Goal: Task Accomplishment & Management: Use online tool/utility

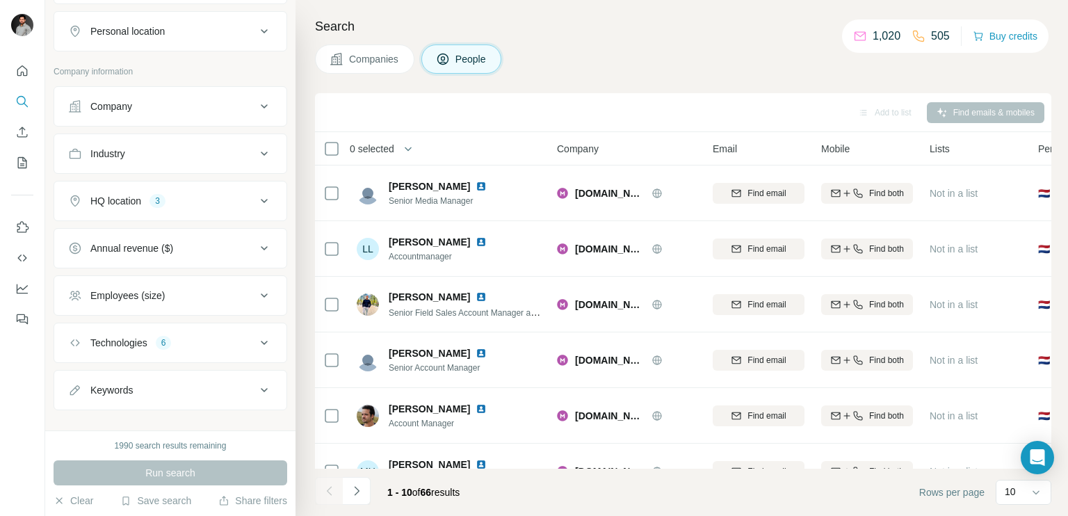
scroll to position [256, 0]
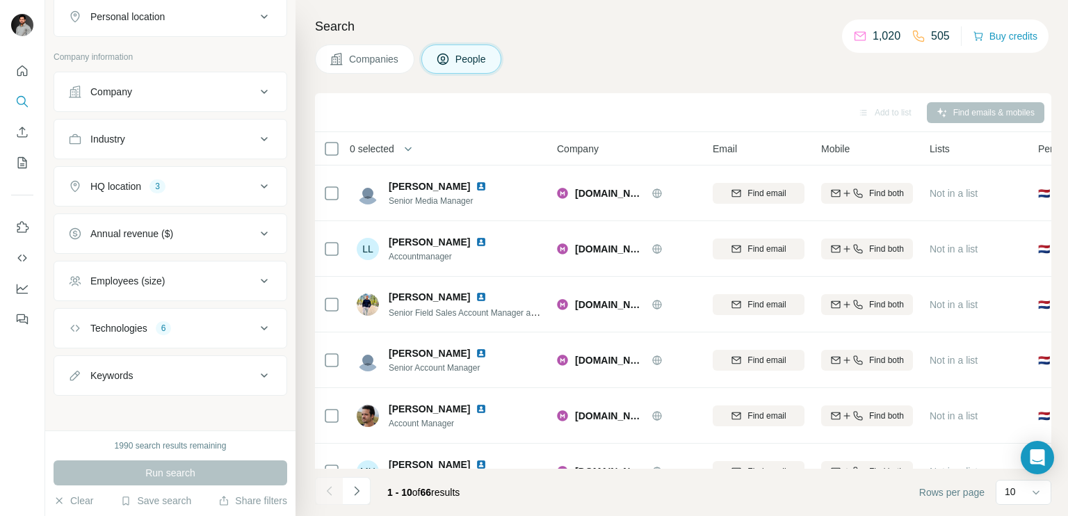
click at [150, 338] on button "Technologies 6" at bounding box center [170, 327] width 232 height 33
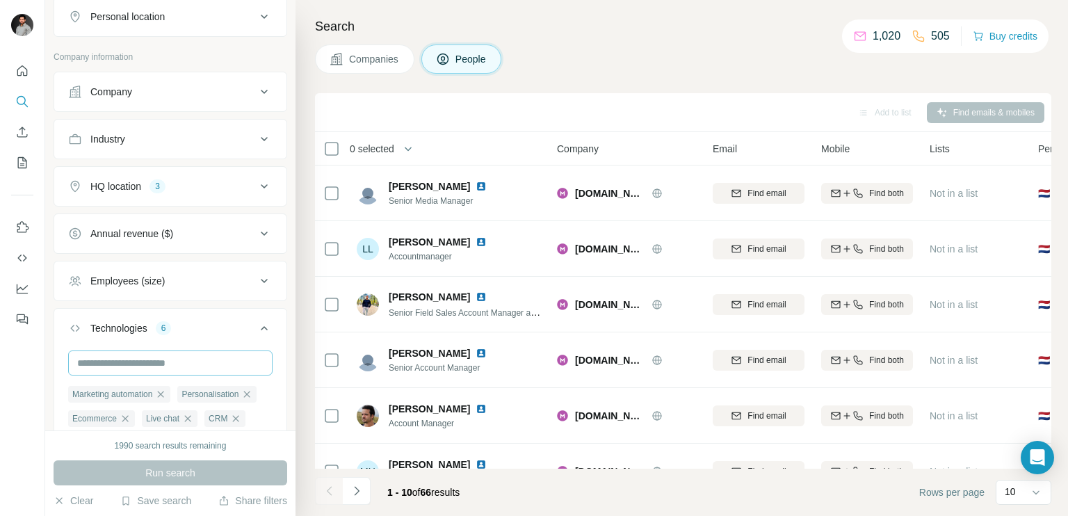
scroll to position [403, 0]
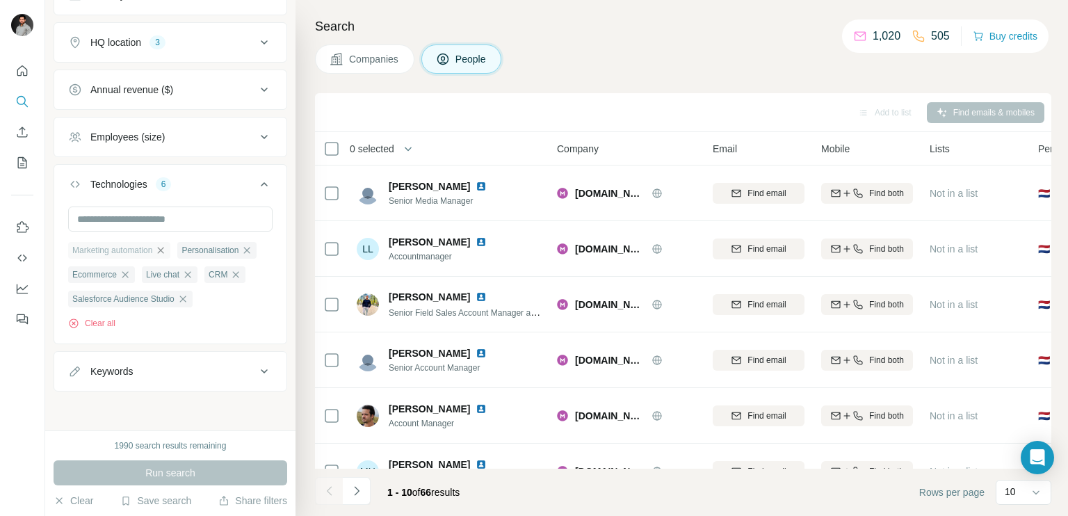
click at [164, 247] on icon "button" at bounding box center [161, 250] width 6 height 6
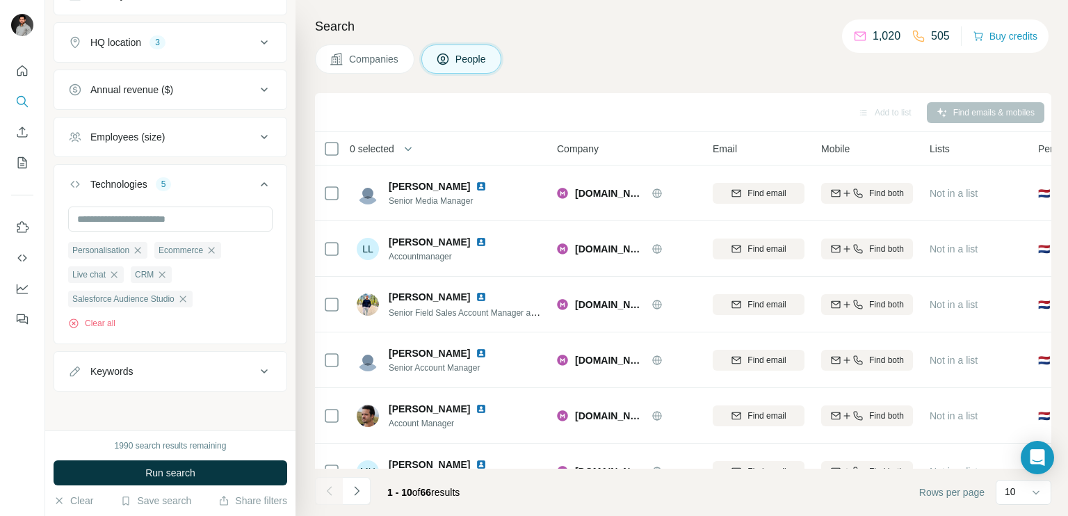
scroll to position [398, 0]
click at [214, 251] on icon "button" at bounding box center [211, 252] width 11 height 11
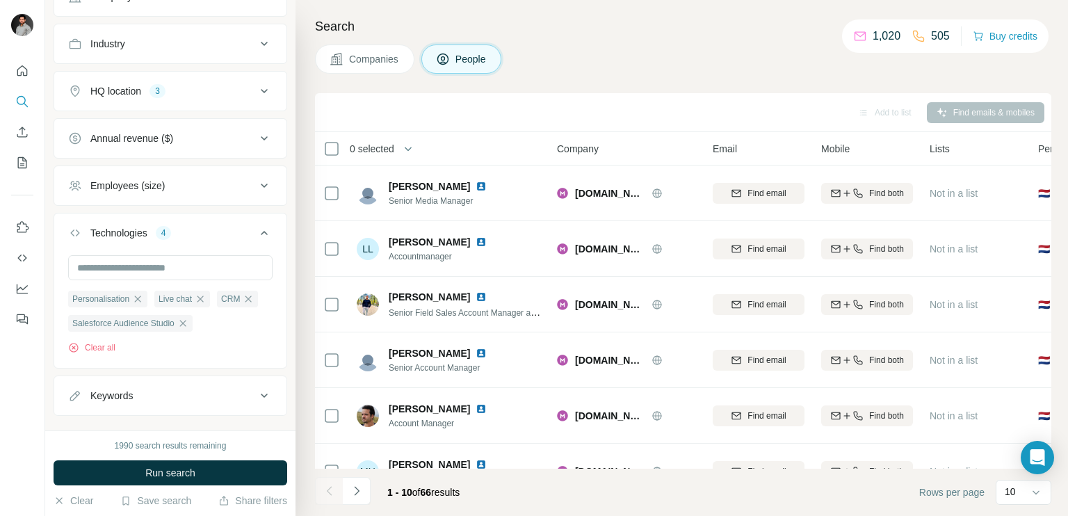
scroll to position [366, 0]
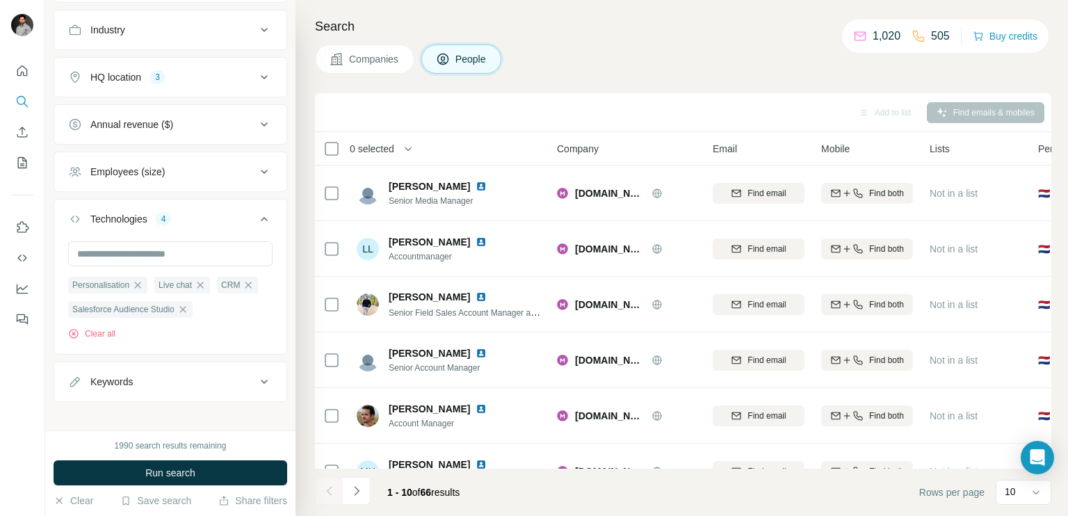
click at [191, 95] on ul "Company Industry HQ location 3 Annual revenue ($) Employees (size) Technologies…" at bounding box center [171, 181] width 234 height 439
click at [261, 75] on icon at bounding box center [264, 77] width 7 height 4
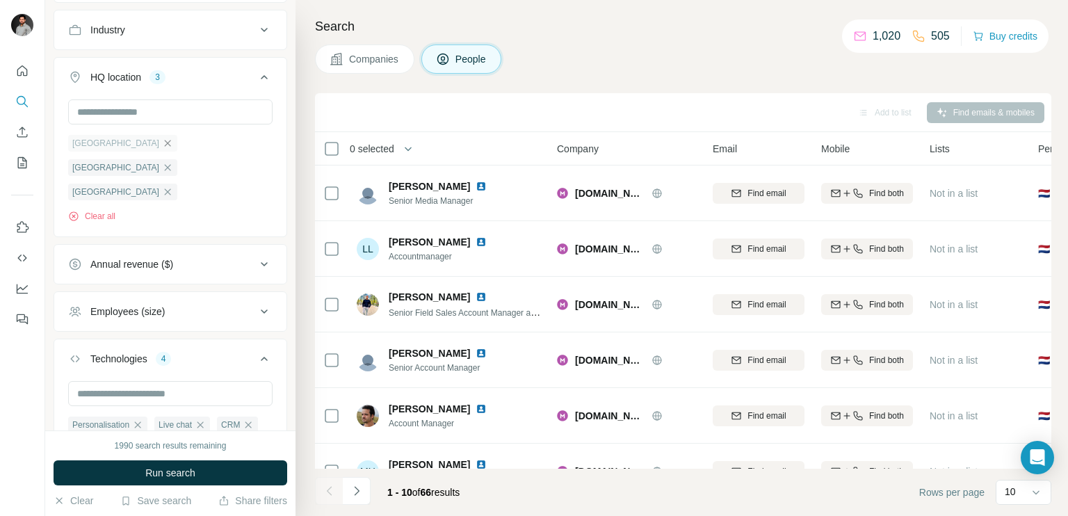
click at [162, 139] on icon "button" at bounding box center [167, 143] width 11 height 11
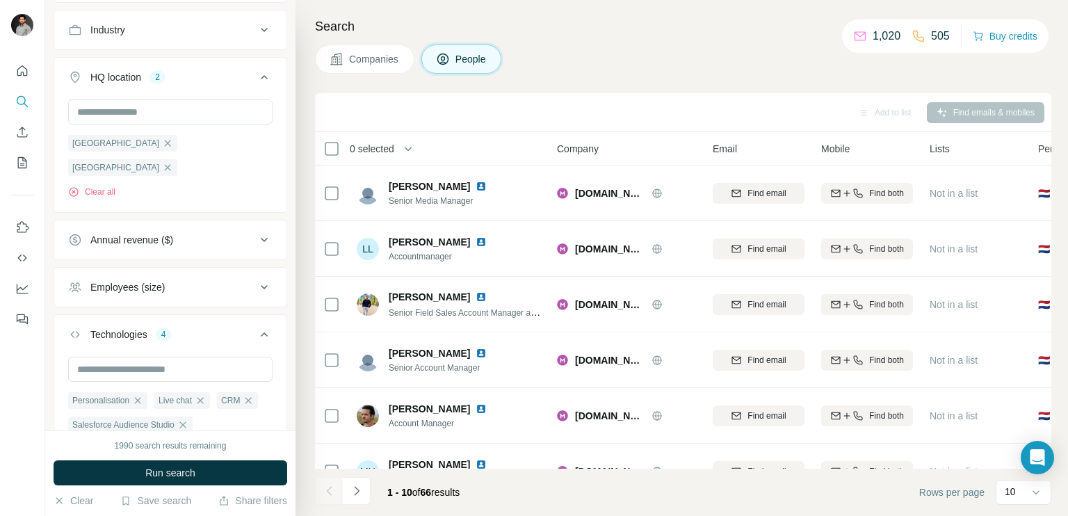
click at [132, 139] on div "[GEOGRAPHIC_DATA]" at bounding box center [122, 143] width 109 height 17
click at [162, 140] on icon "button" at bounding box center [167, 143] width 11 height 11
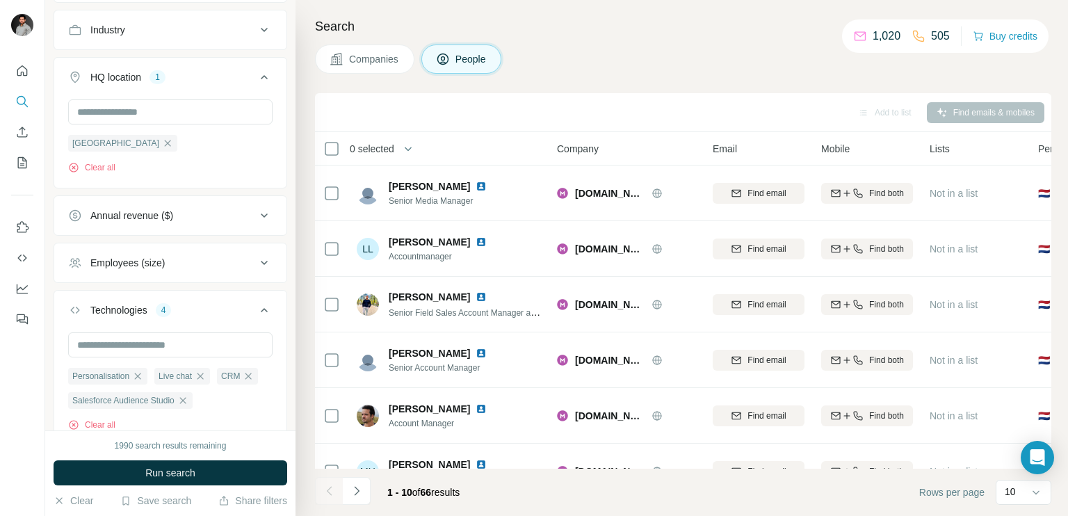
click at [126, 140] on div "[GEOGRAPHIC_DATA]" at bounding box center [122, 143] width 109 height 17
click at [165, 141] on icon "button" at bounding box center [168, 143] width 6 height 6
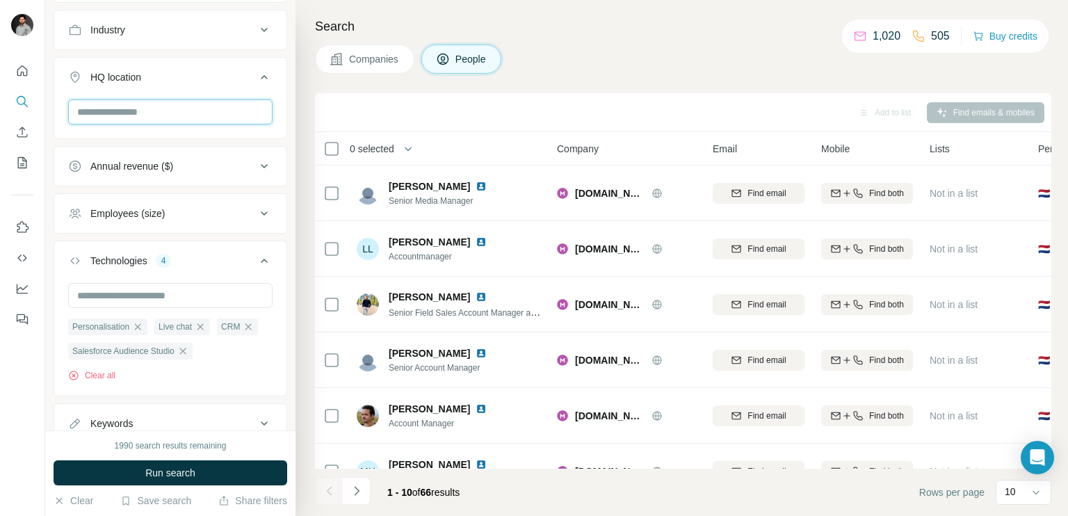
click at [144, 113] on input "text" at bounding box center [170, 111] width 204 height 25
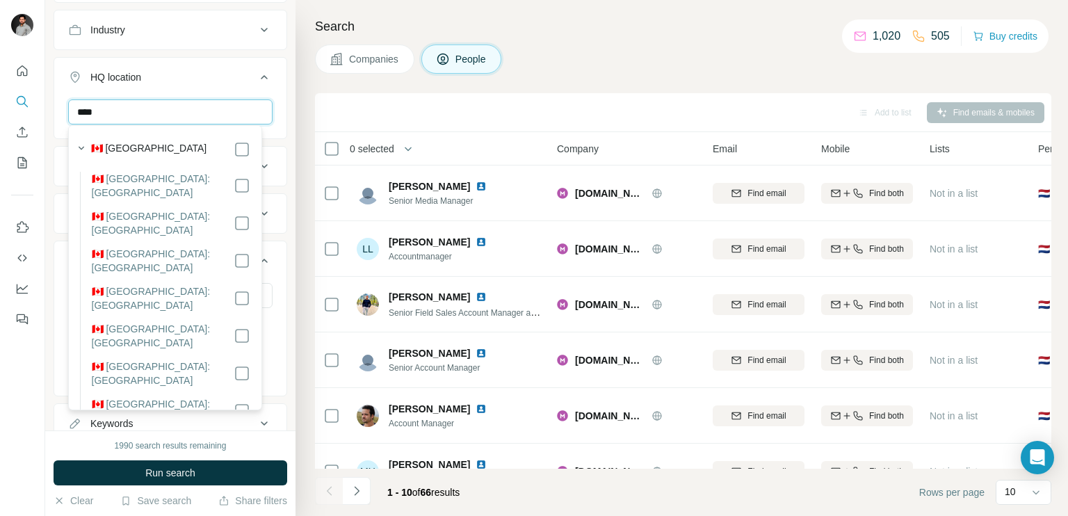
type input "****"
click at [165, 149] on div "🇨🇦 [GEOGRAPHIC_DATA]" at bounding box center [170, 149] width 159 height 17
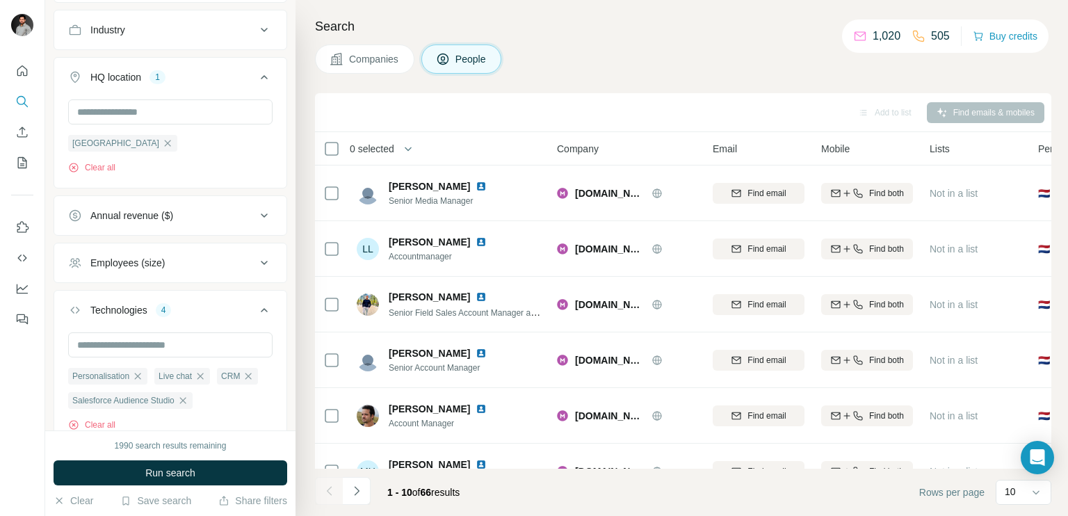
click at [256, 75] on icon at bounding box center [264, 77] width 17 height 17
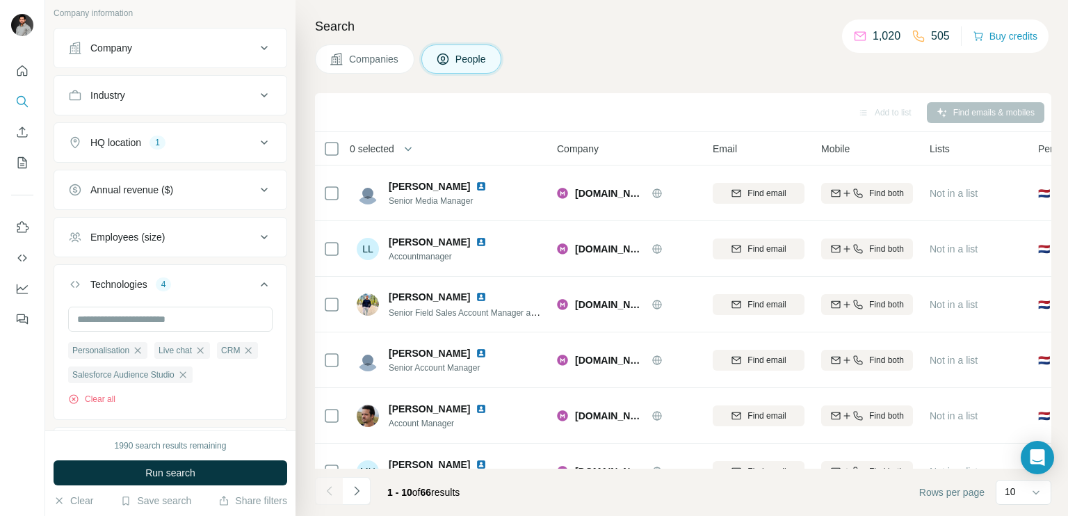
scroll to position [299, 0]
click at [256, 90] on icon at bounding box center [264, 96] width 17 height 17
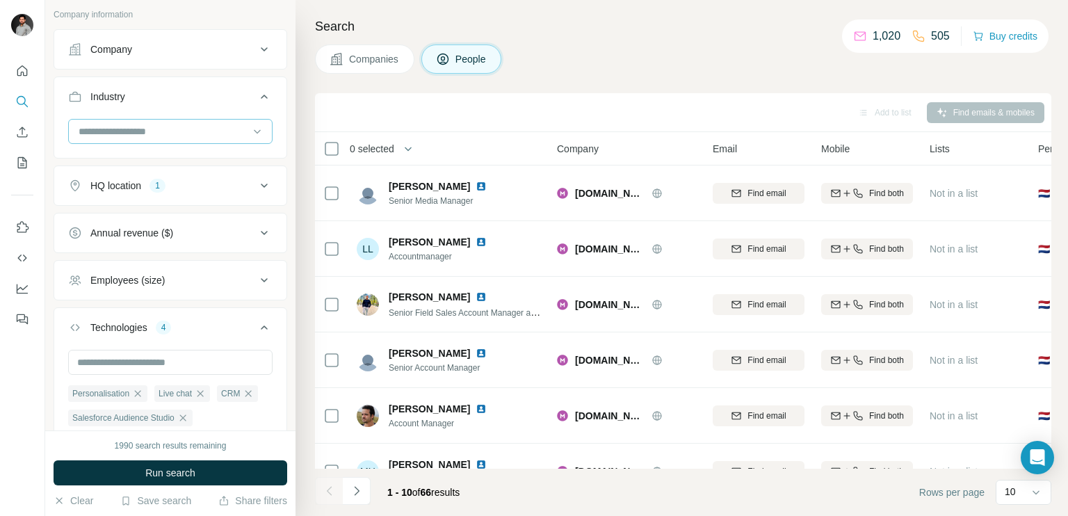
click at [188, 131] on input at bounding box center [163, 131] width 172 height 15
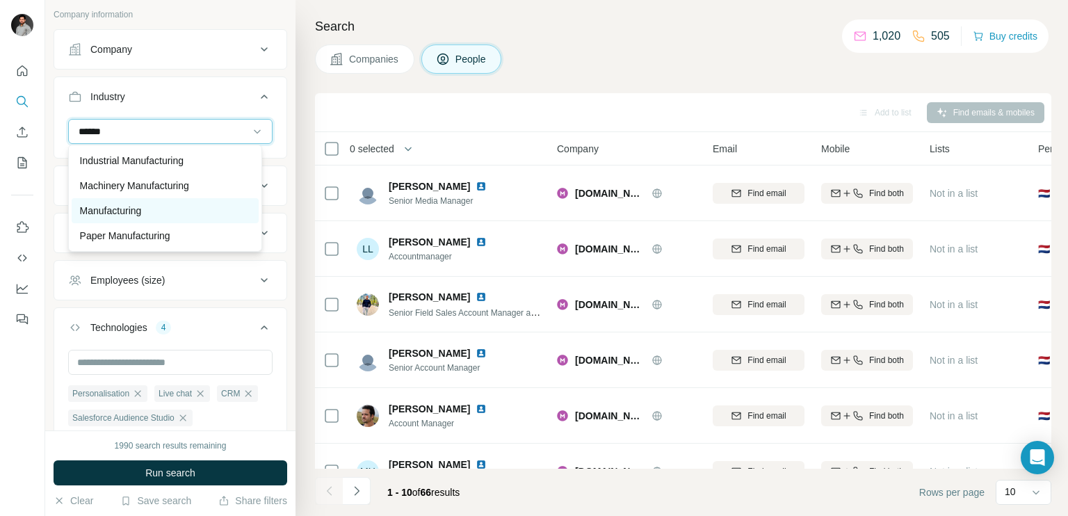
type input "******"
click at [146, 211] on div "Manufacturing" at bounding box center [165, 211] width 170 height 14
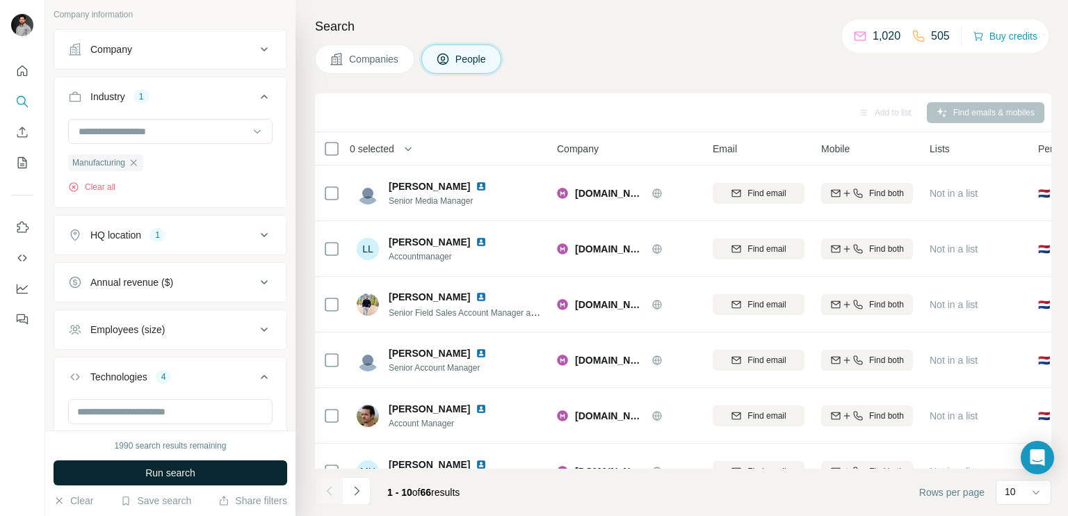
click at [171, 476] on span "Run search" at bounding box center [170, 473] width 50 height 14
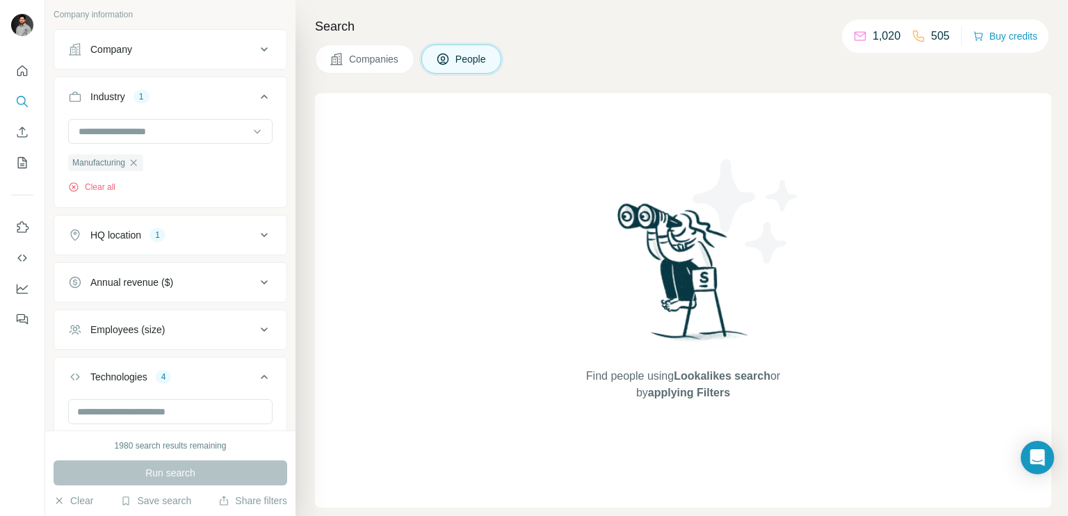
click at [256, 228] on icon at bounding box center [264, 235] width 17 height 17
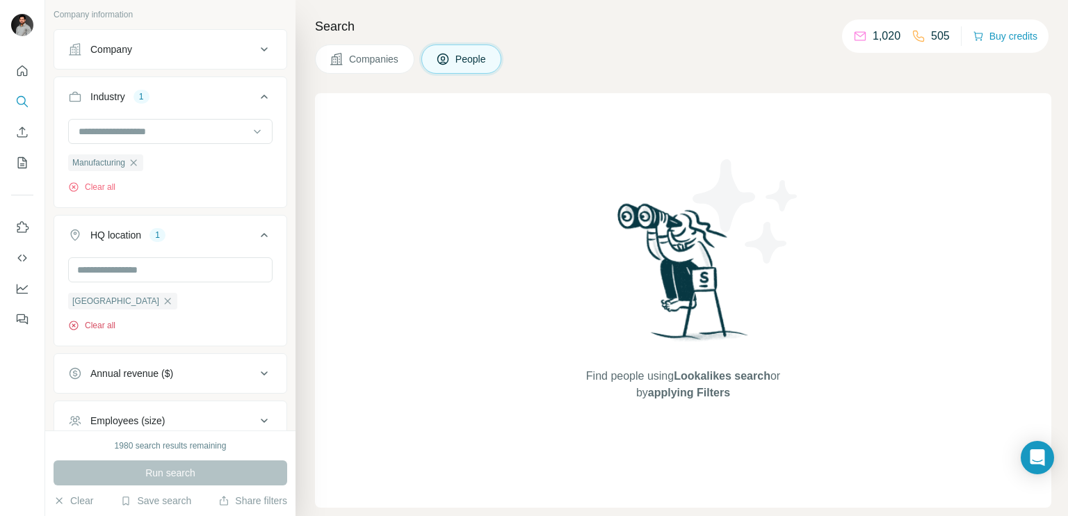
click at [103, 325] on button "Clear all" at bounding box center [91, 325] width 47 height 13
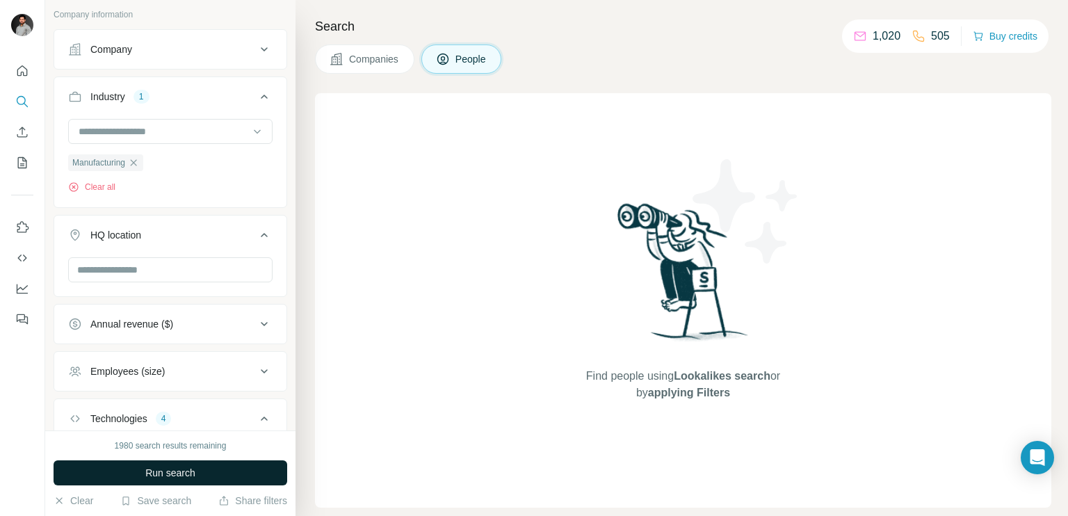
click at [172, 464] on button "Run search" at bounding box center [171, 472] width 234 height 25
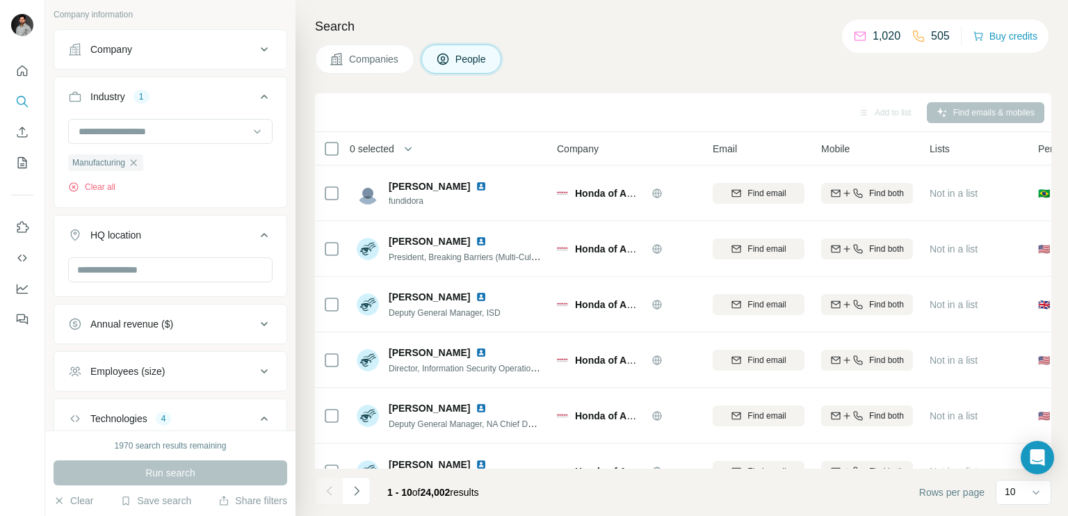
scroll to position [398, 0]
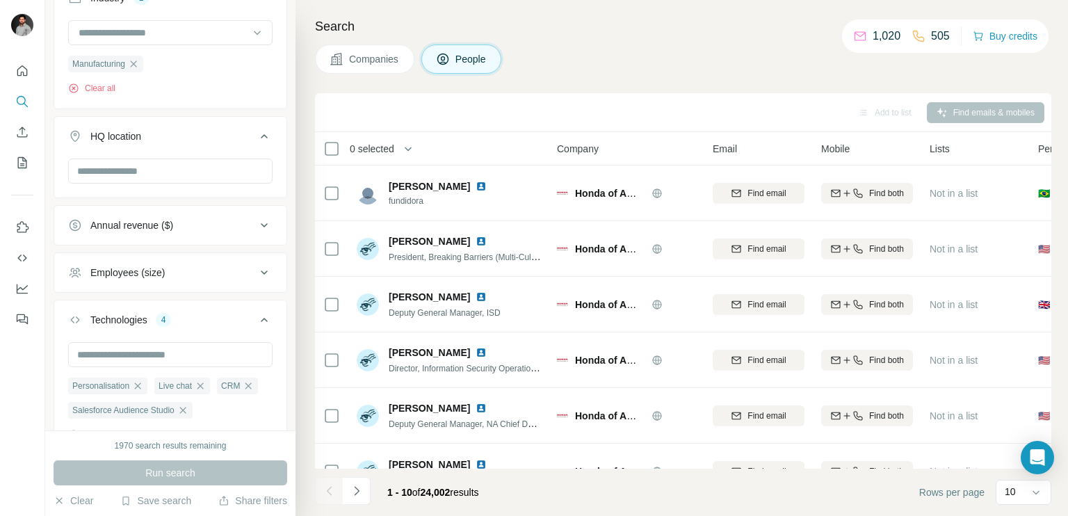
click at [229, 270] on div "Employees (size)" at bounding box center [162, 273] width 188 height 14
click at [83, 346] on icon at bounding box center [76, 354] width 17 height 17
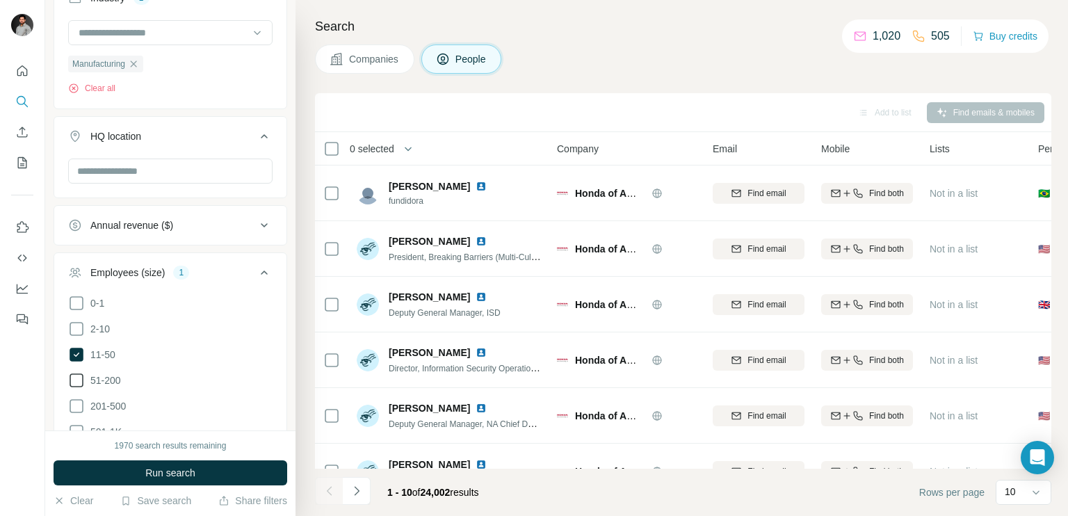
click at [78, 372] on icon at bounding box center [76, 380] width 17 height 17
click at [81, 330] on icon at bounding box center [76, 328] width 17 height 17
click at [140, 473] on button "Run search" at bounding box center [171, 472] width 234 height 25
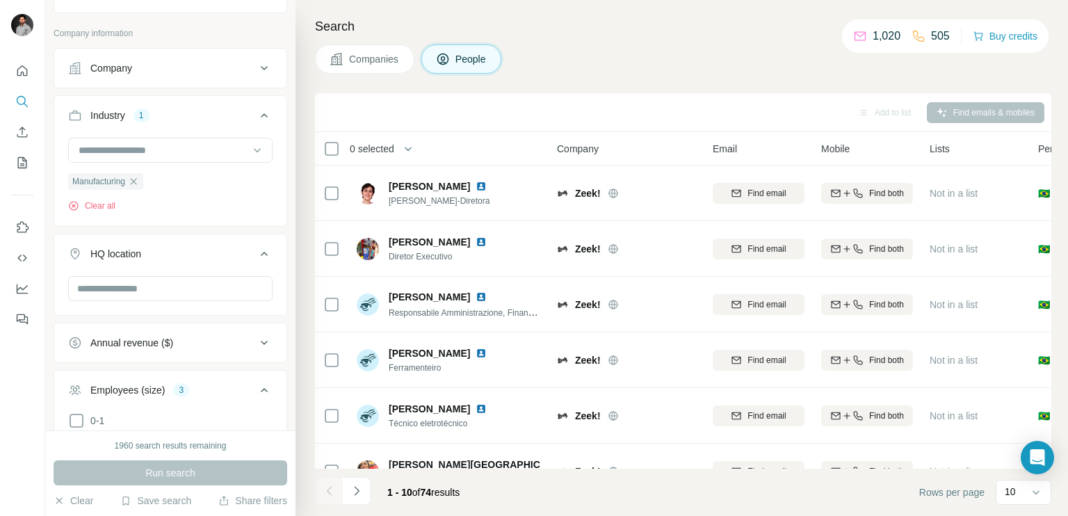
scroll to position [278, 0]
click at [134, 183] on icon "button" at bounding box center [133, 183] width 11 height 11
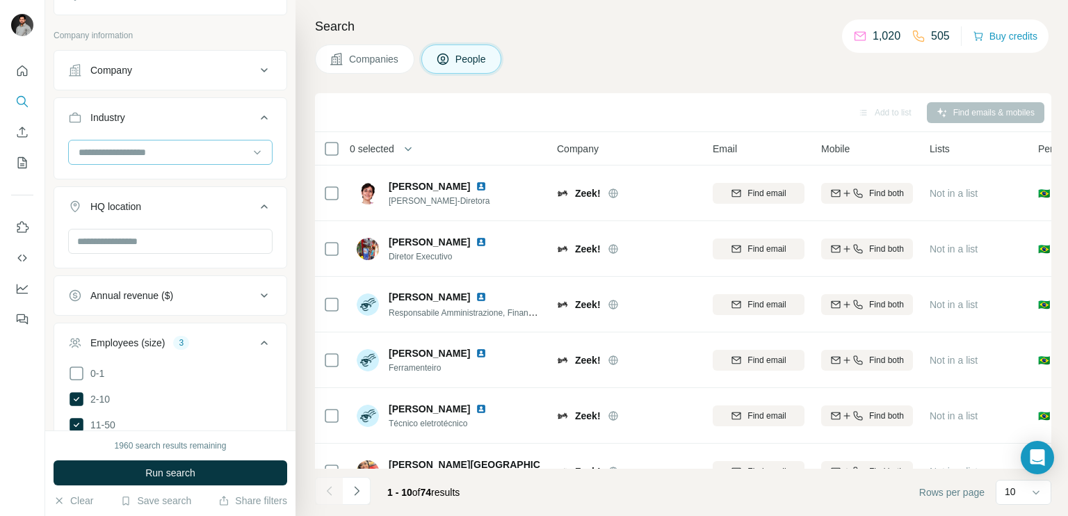
click at [165, 147] on input at bounding box center [163, 152] width 172 height 15
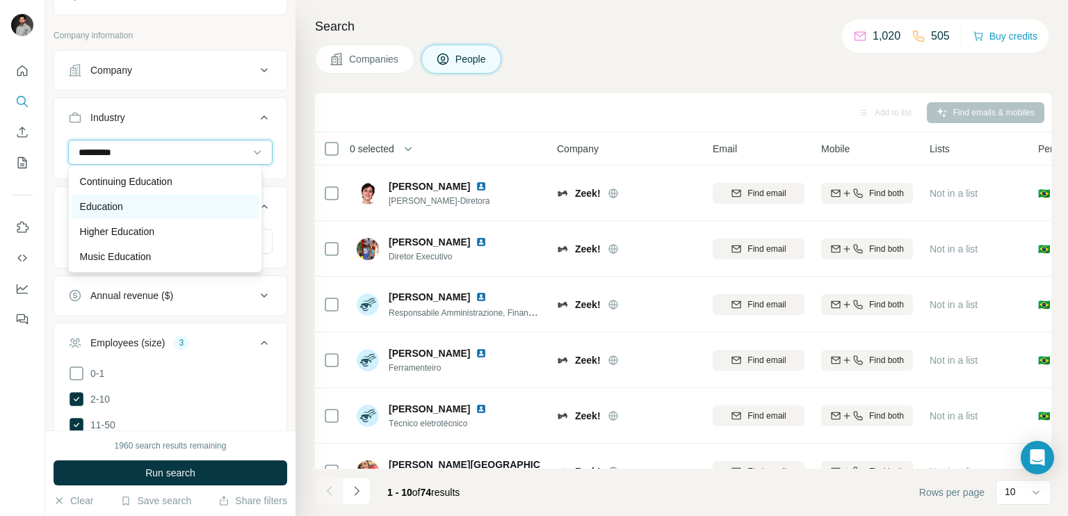
type input "*********"
click at [123, 206] on p "Education" at bounding box center [101, 206] width 43 height 14
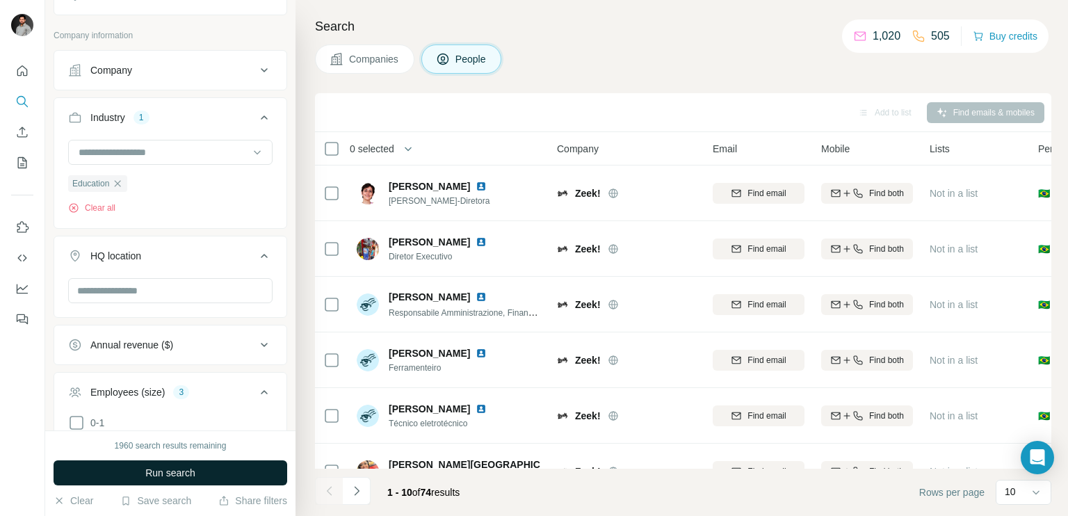
click at [152, 473] on span "Run search" at bounding box center [170, 473] width 50 height 14
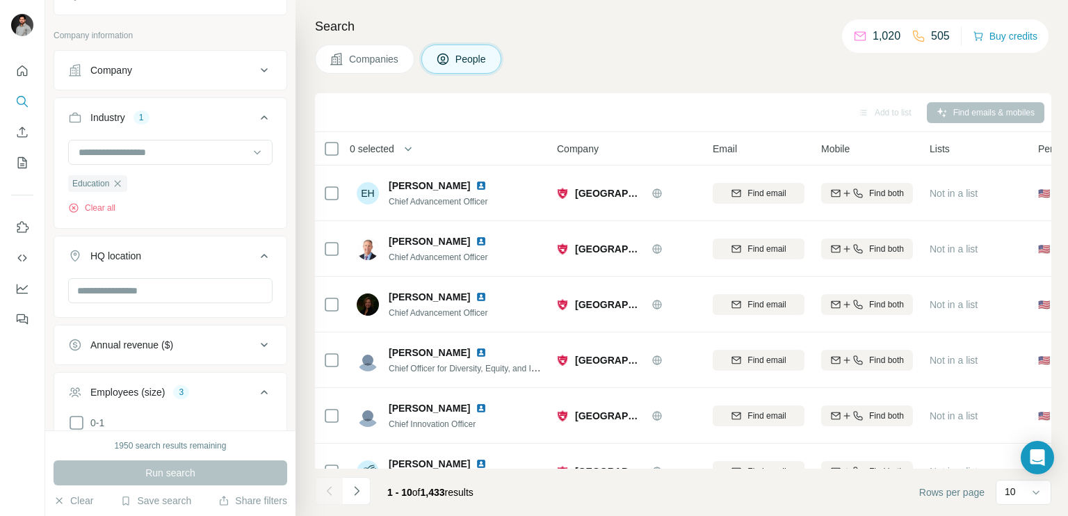
click at [370, 67] on button "Companies" at bounding box center [364, 58] width 99 height 29
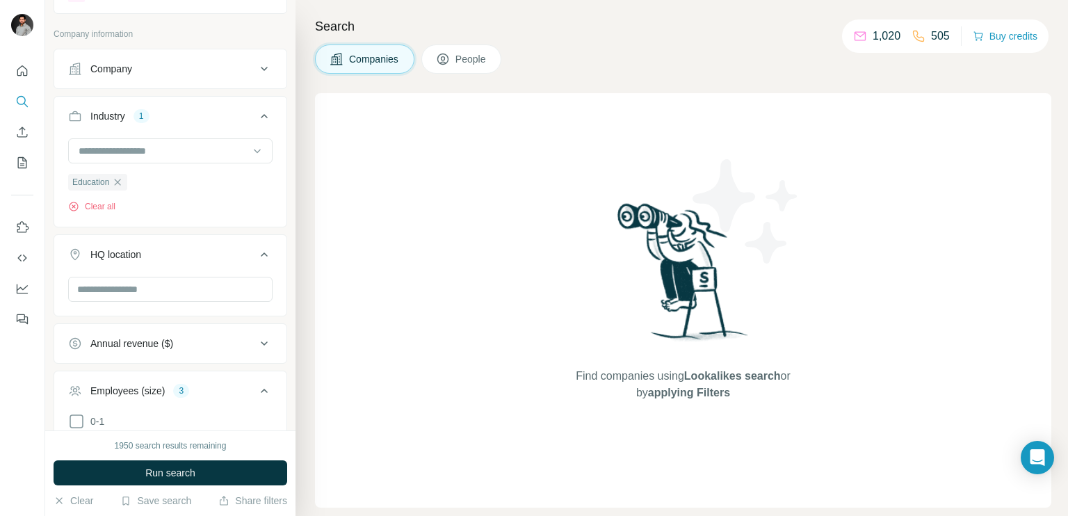
click at [448, 61] on icon at bounding box center [443, 59] width 14 height 14
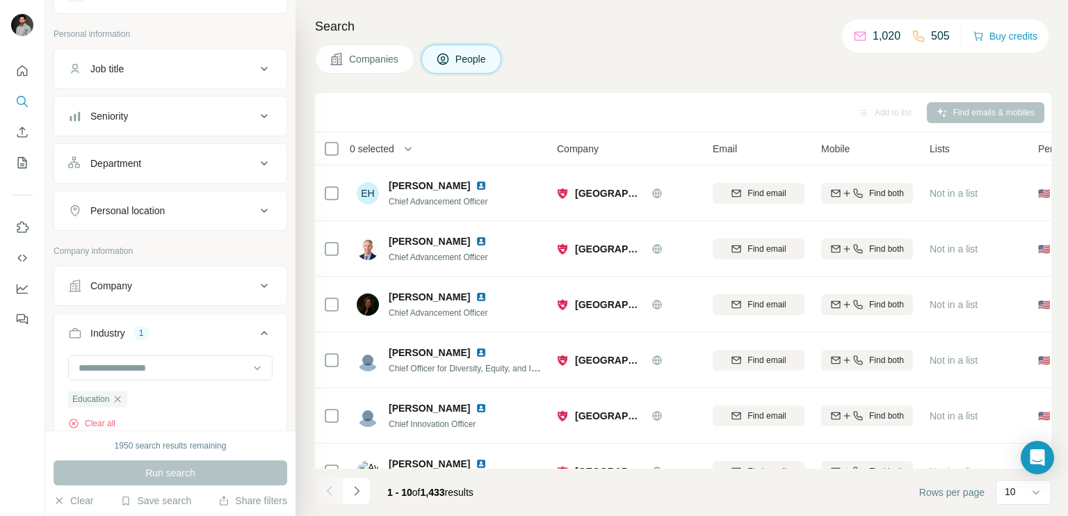
scroll to position [278, 0]
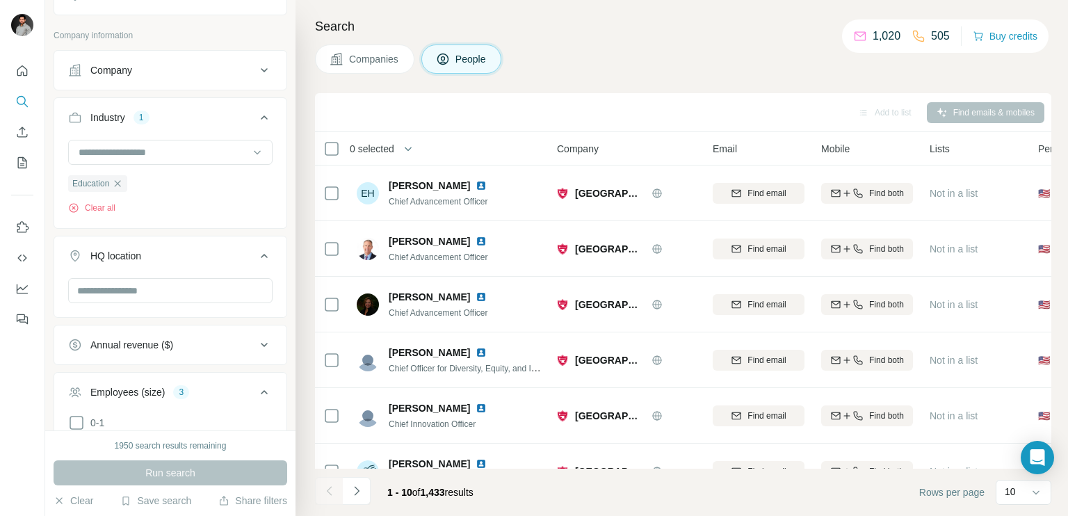
click at [354, 60] on span "Companies" at bounding box center [374, 59] width 51 height 14
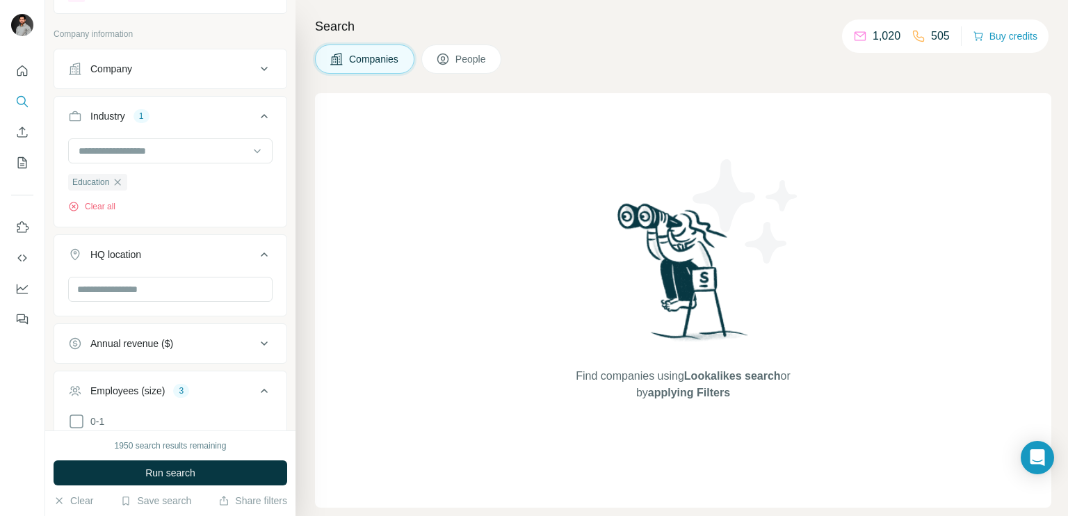
click at [461, 56] on span "People" at bounding box center [471, 59] width 32 height 14
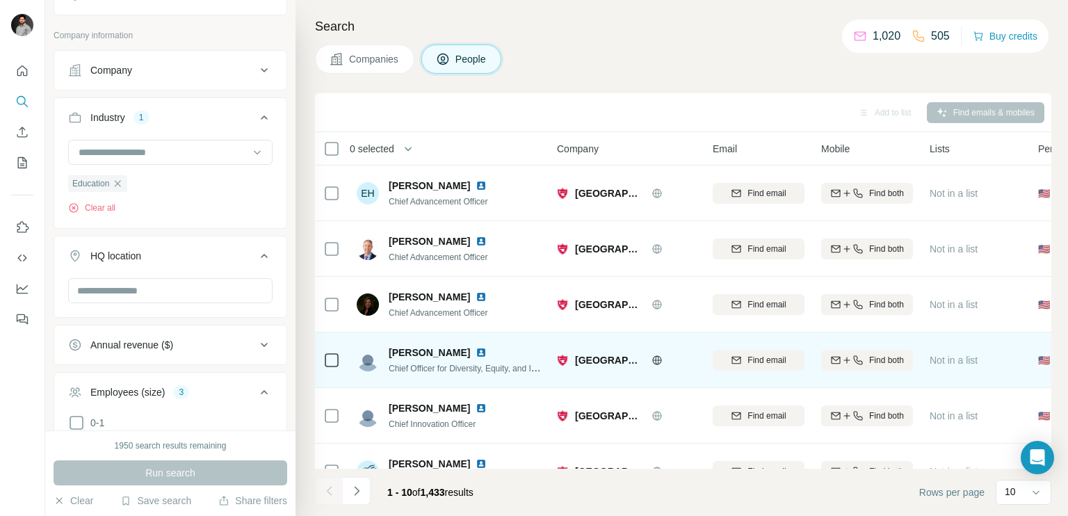
scroll to position [259, 0]
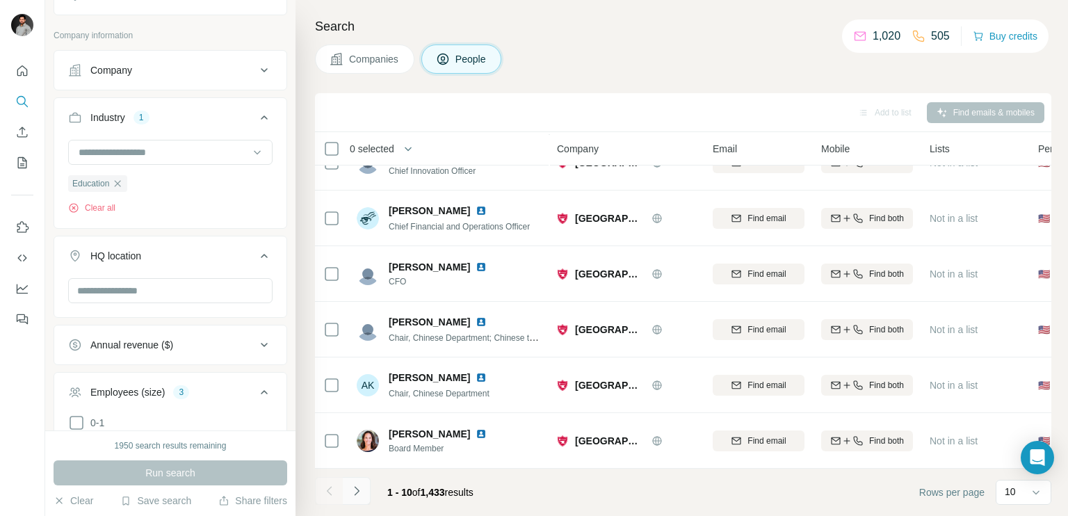
click at [359, 493] on icon "Navigate to next page" at bounding box center [357, 491] width 14 height 14
click at [1011, 503] on div "10" at bounding box center [1021, 492] width 35 height 24
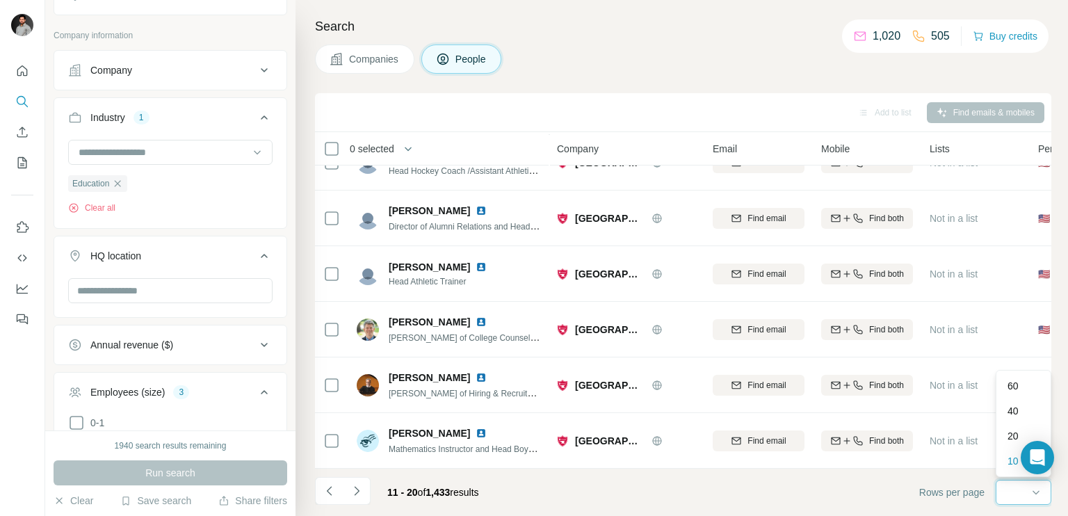
scroll to position [0, 0]
click at [1008, 376] on div "60" at bounding box center [1023, 385] width 49 height 25
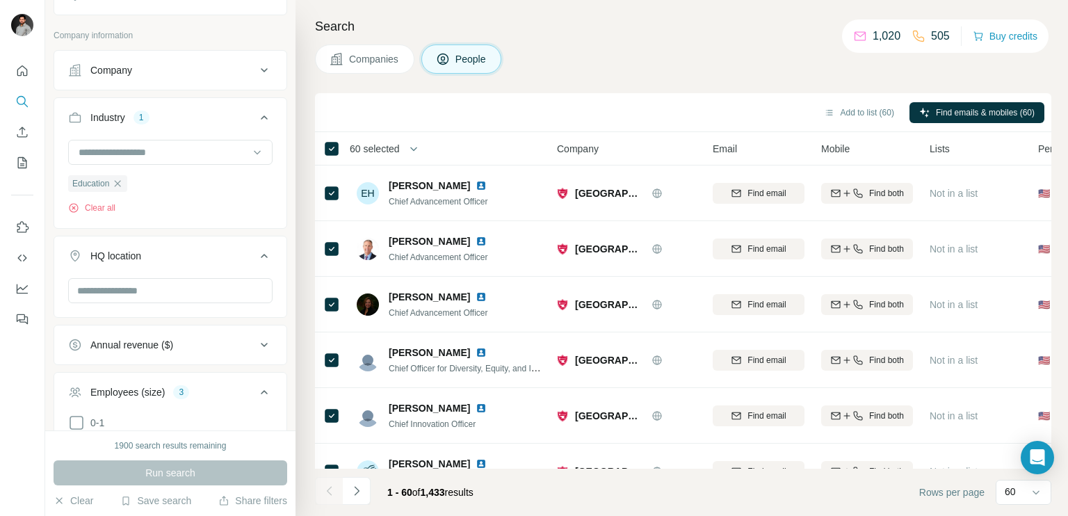
click at [392, 140] on span "60 selected" at bounding box center [384, 149] width 88 height 28
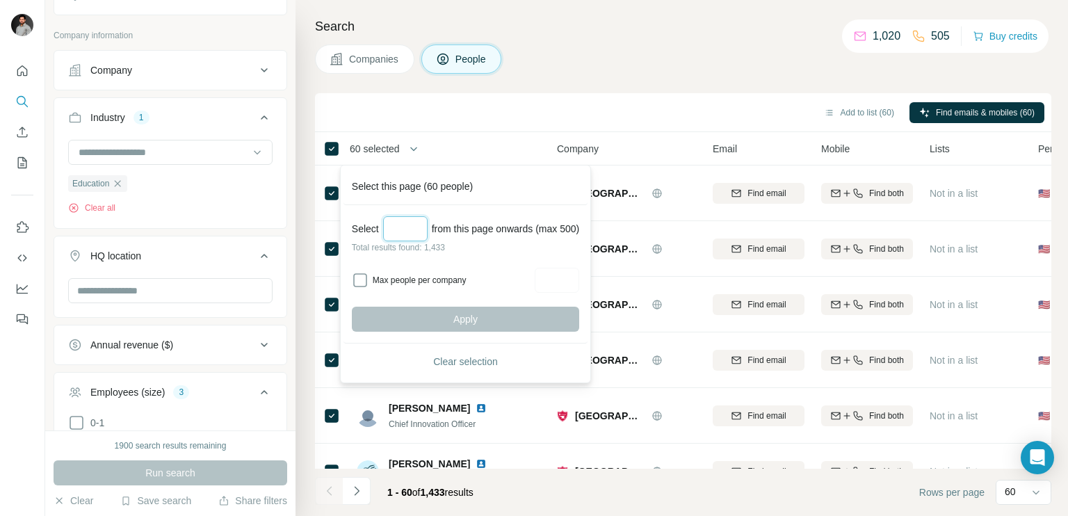
click at [398, 231] on input "Select a number (up to 500)" at bounding box center [405, 228] width 44 height 25
type input "**"
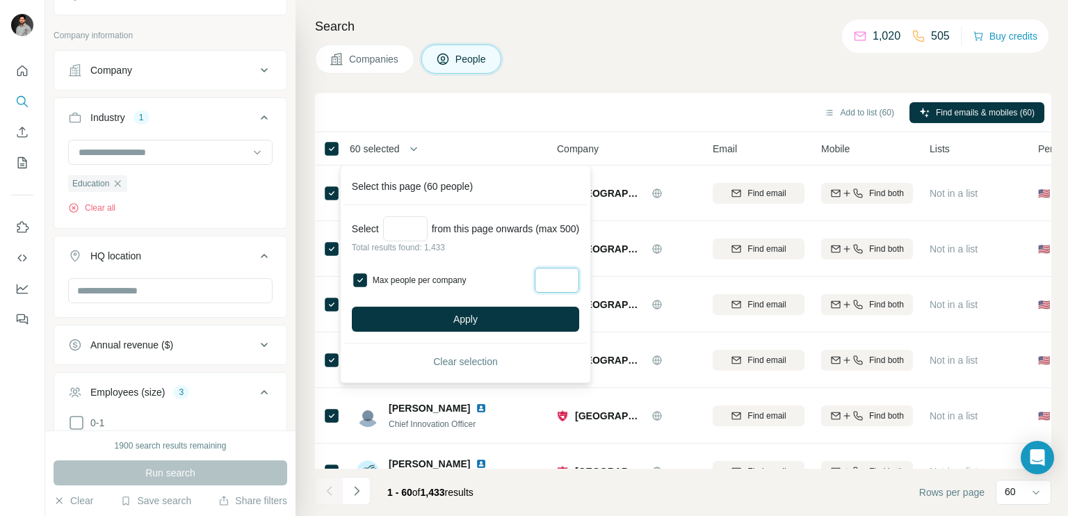
click at [564, 276] on input "Max people per company" at bounding box center [556, 280] width 44 height 25
type input "*"
type input "**"
click at [532, 312] on button "Apply" at bounding box center [465, 319] width 227 height 25
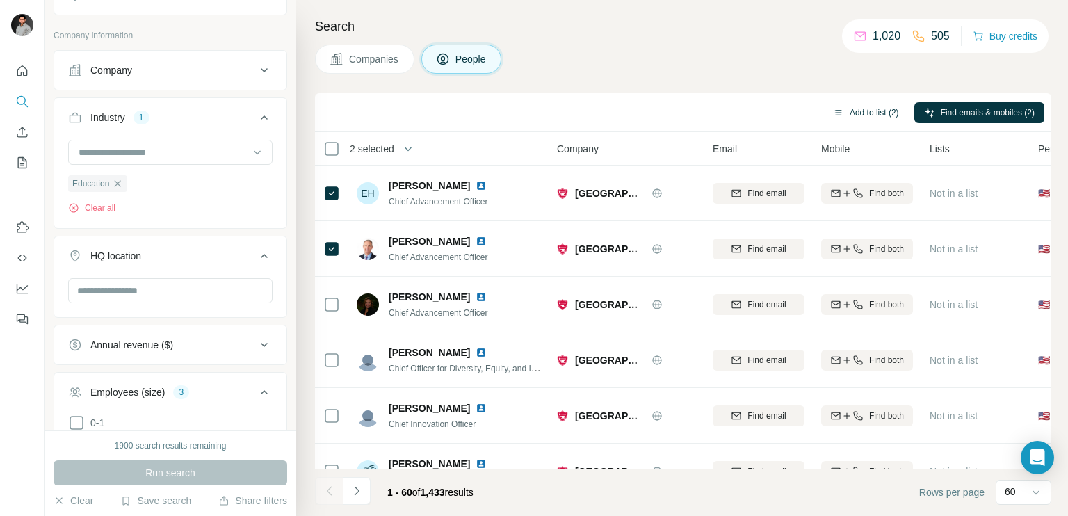
click at [871, 108] on button "Add to list (2)" at bounding box center [865, 112] width 85 height 21
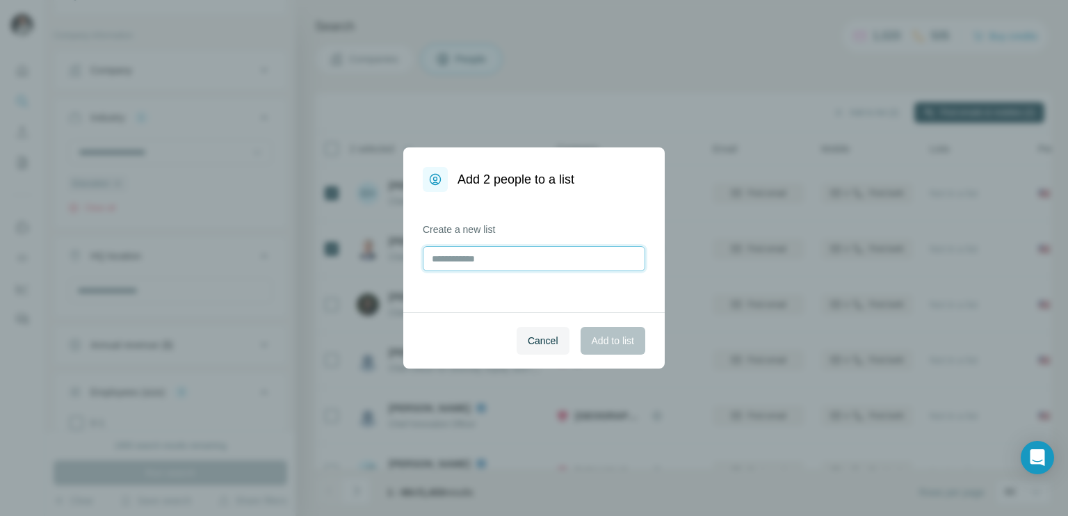
click at [473, 257] on input "text" at bounding box center [534, 258] width 222 height 25
type input "*"
type input "**********"
click at [608, 329] on button "Add to list" at bounding box center [612, 341] width 65 height 28
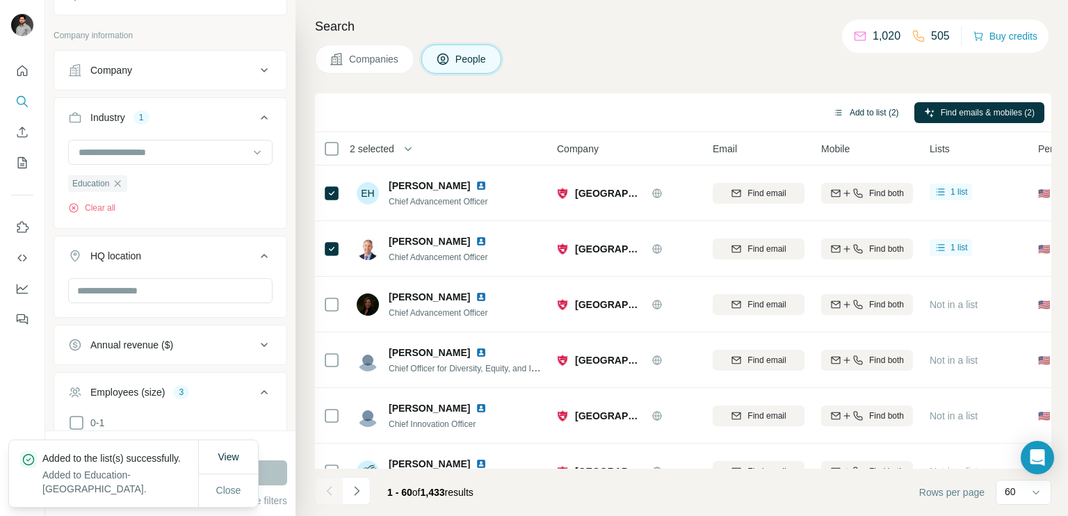
click at [857, 109] on button "Add to list (2)" at bounding box center [865, 112] width 85 height 21
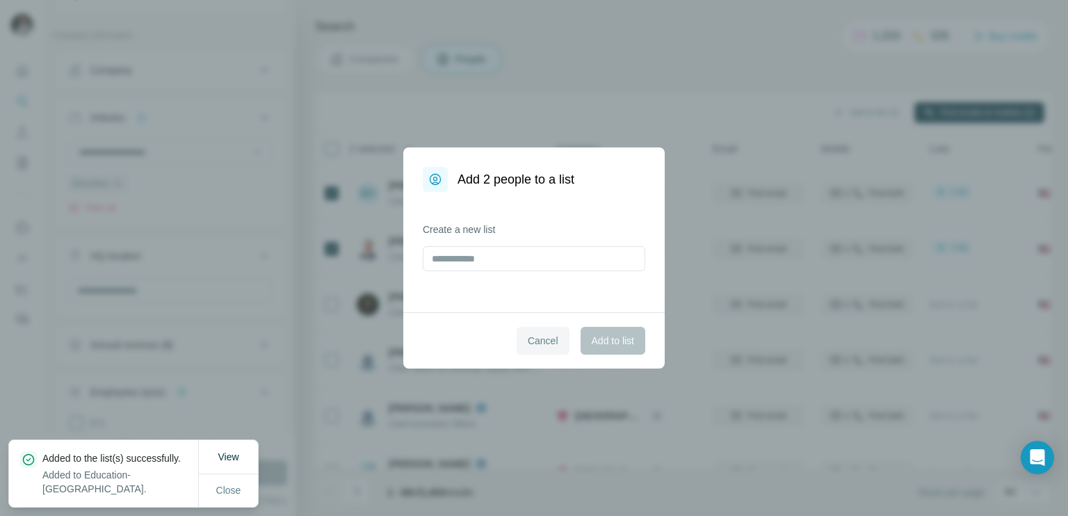
click at [542, 344] on span "Cancel" at bounding box center [543, 341] width 31 height 14
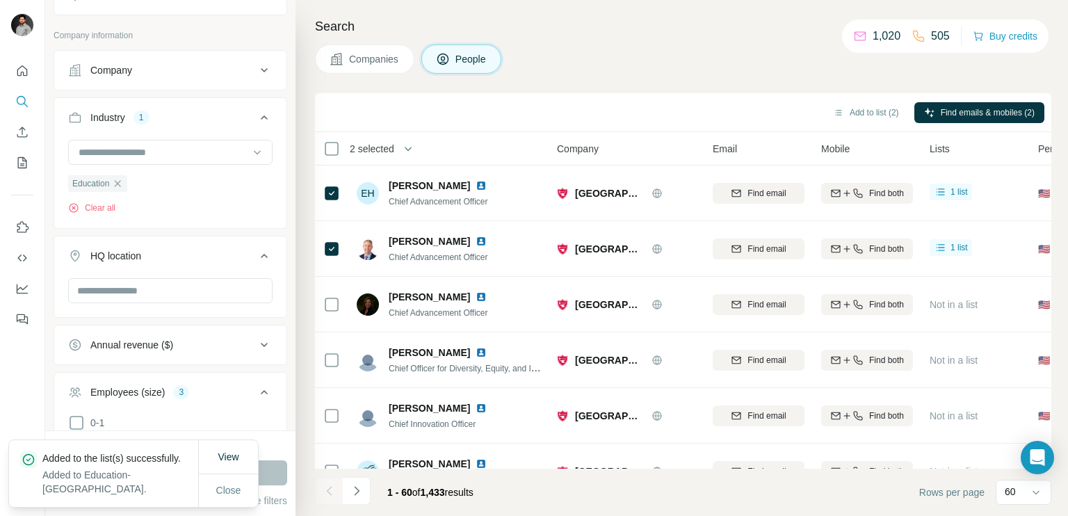
click at [385, 152] on span "2 selected" at bounding box center [372, 149] width 44 height 14
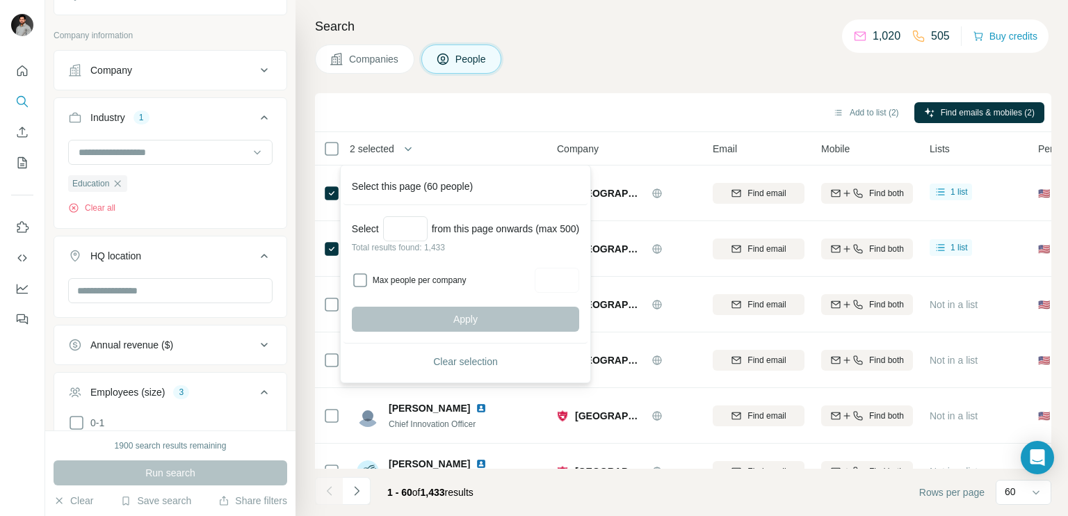
click at [647, 67] on div "Companies People" at bounding box center [683, 58] width 736 height 29
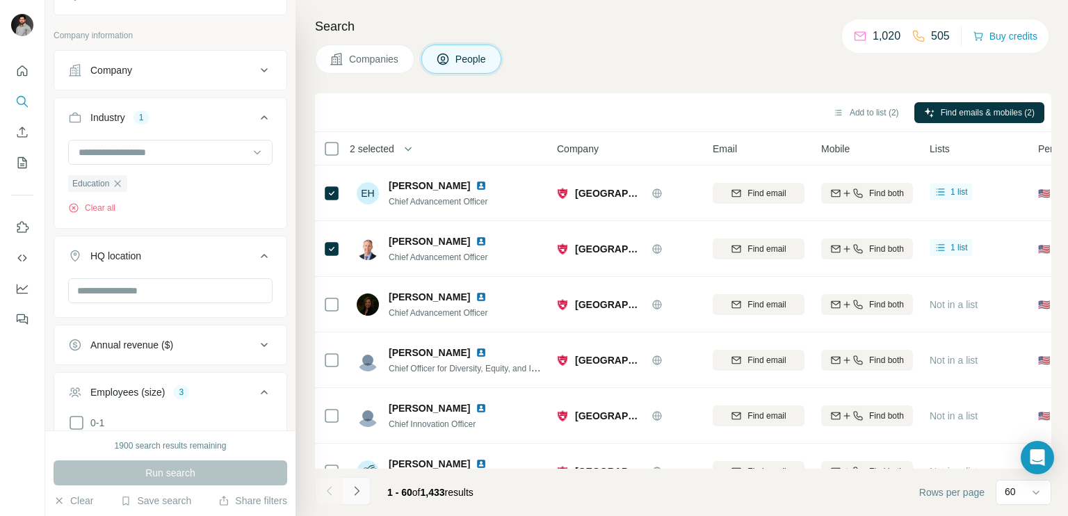
click at [361, 491] on icon "Navigate to next page" at bounding box center [357, 491] width 14 height 14
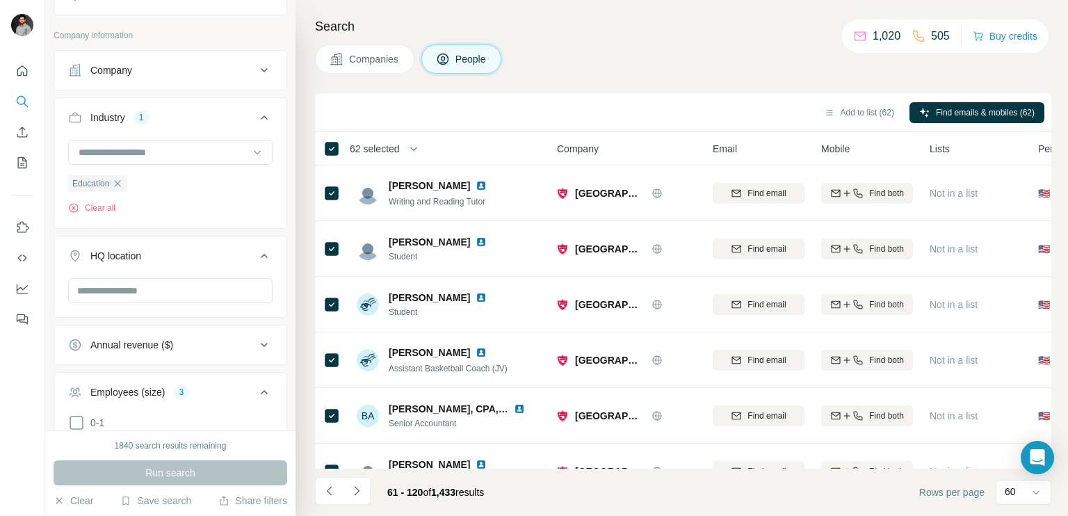
click at [377, 143] on span "62 selected" at bounding box center [375, 149] width 50 height 14
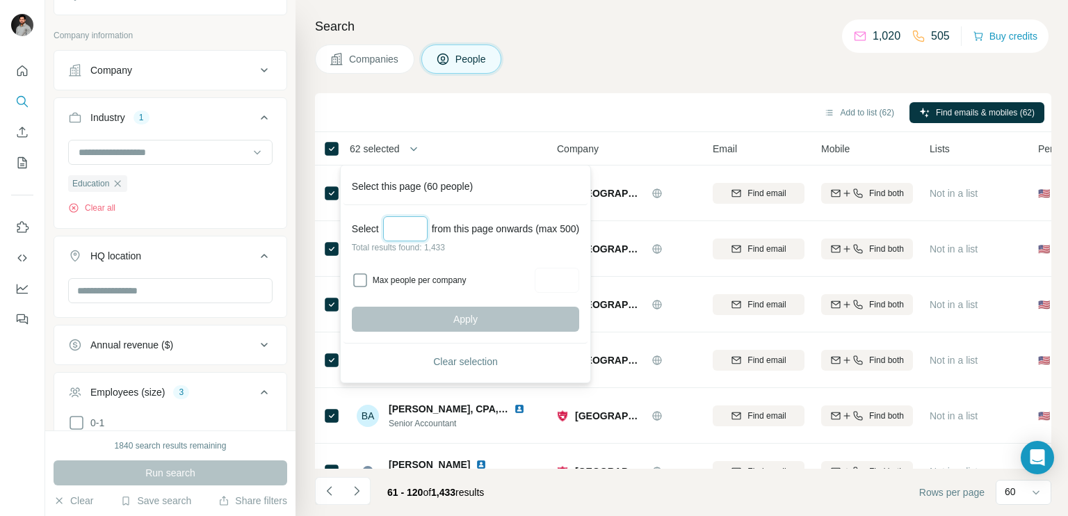
click at [404, 226] on input "Select a number (up to 500)" at bounding box center [405, 228] width 44 height 25
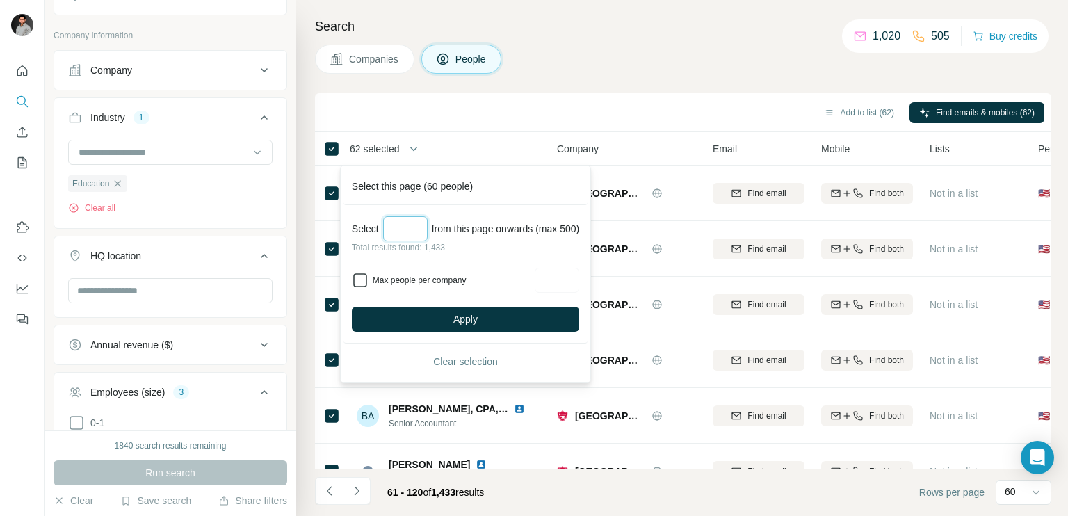
type input "**"
click at [574, 286] on input "Max people per company" at bounding box center [556, 280] width 44 height 25
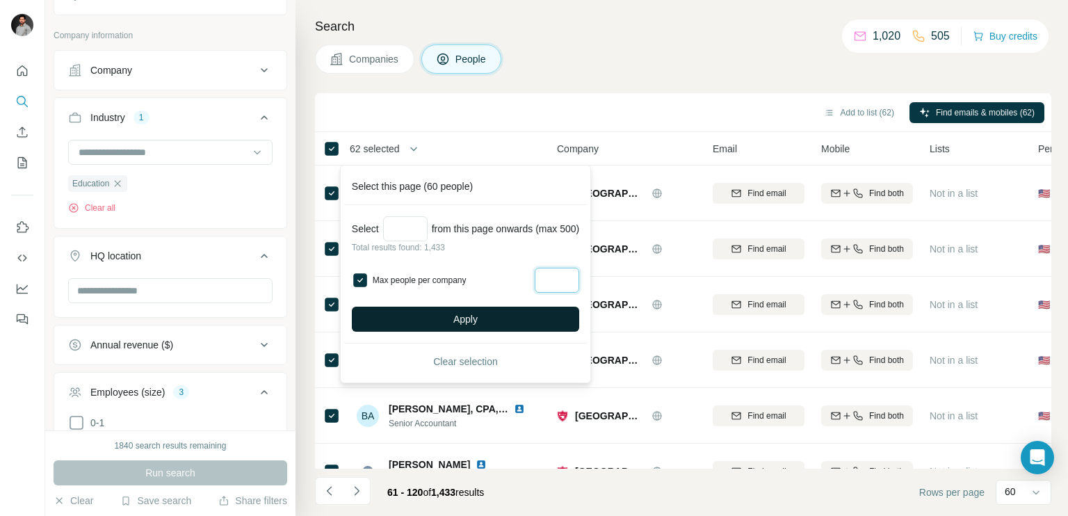
type input "*"
click at [489, 320] on button "Apply" at bounding box center [465, 319] width 227 height 25
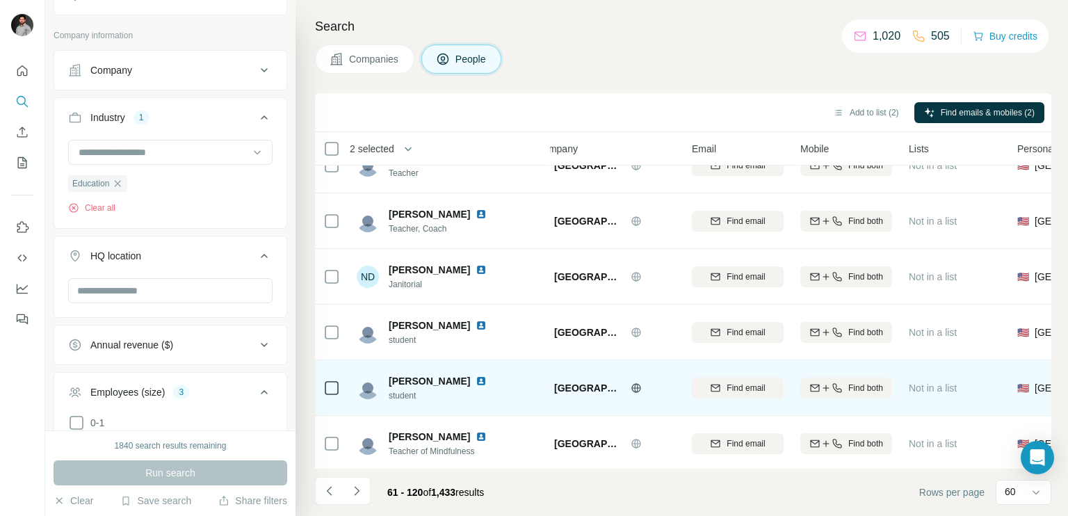
scroll to position [2919, 21]
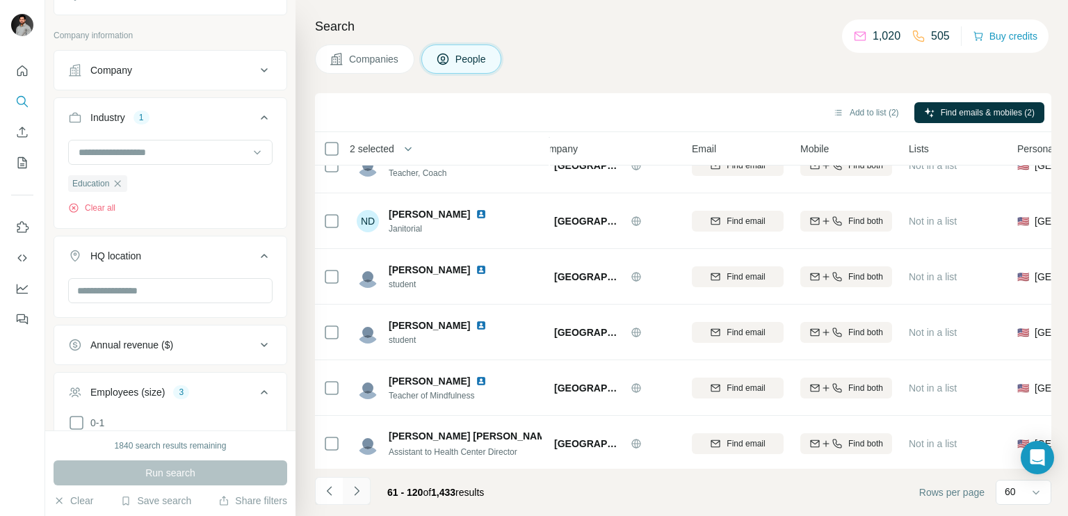
click at [366, 483] on button "Navigate to next page" at bounding box center [357, 491] width 28 height 28
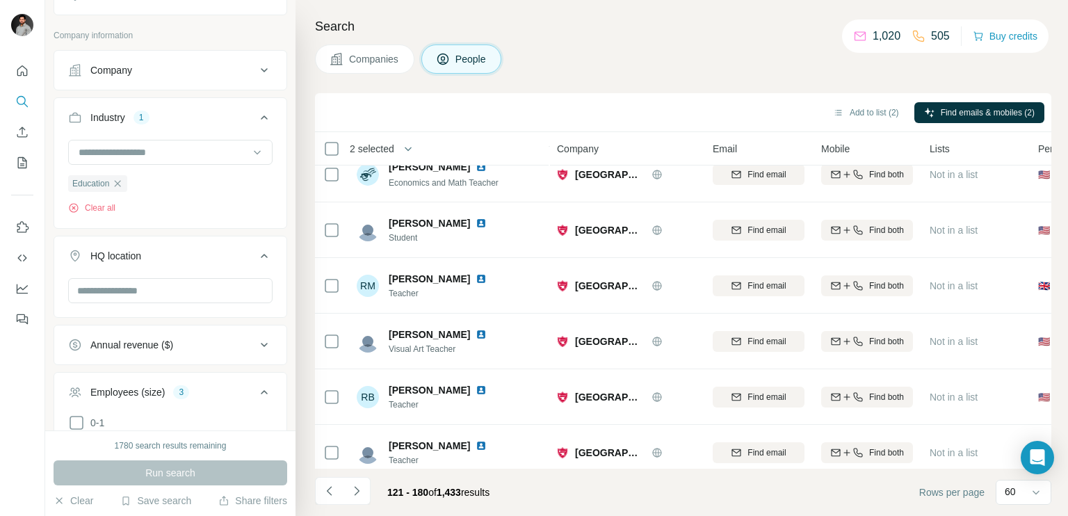
scroll to position [0, 0]
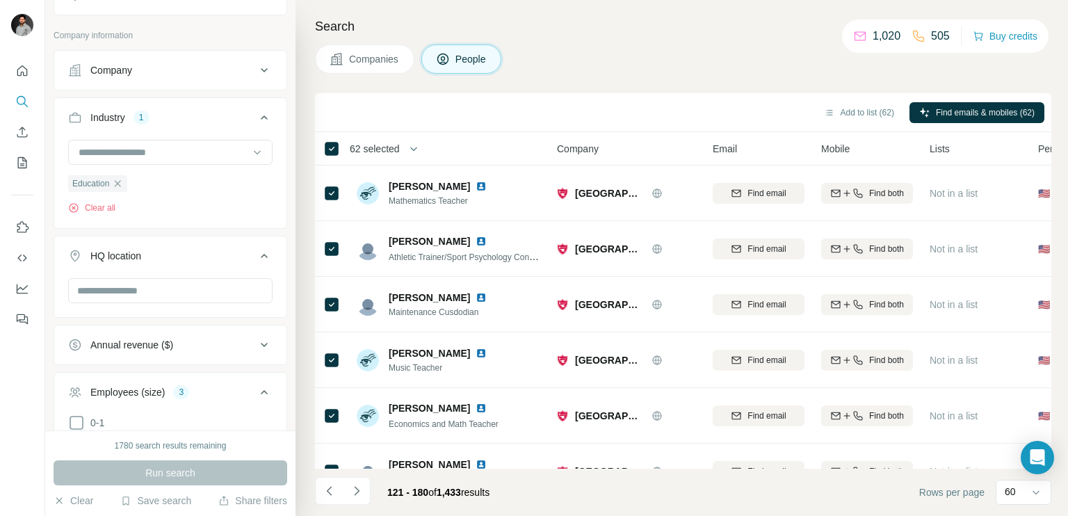
click at [396, 151] on span "62 selected" at bounding box center [375, 149] width 50 height 14
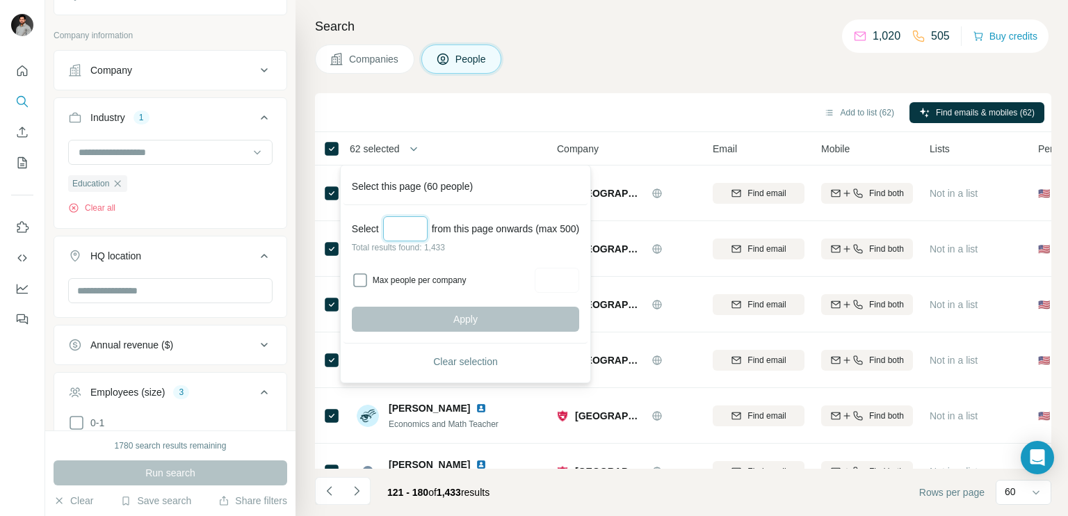
click at [402, 227] on input "Select a number (up to 500)" at bounding box center [405, 228] width 44 height 25
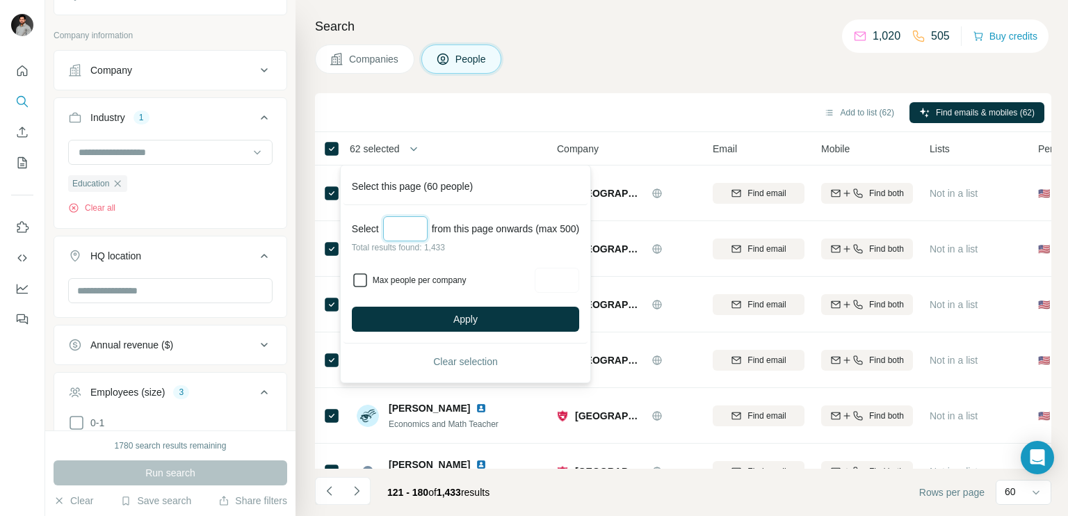
type input "**"
click at [363, 272] on icon at bounding box center [360, 280] width 17 height 17
click at [574, 281] on input "Max people per company" at bounding box center [556, 280] width 44 height 25
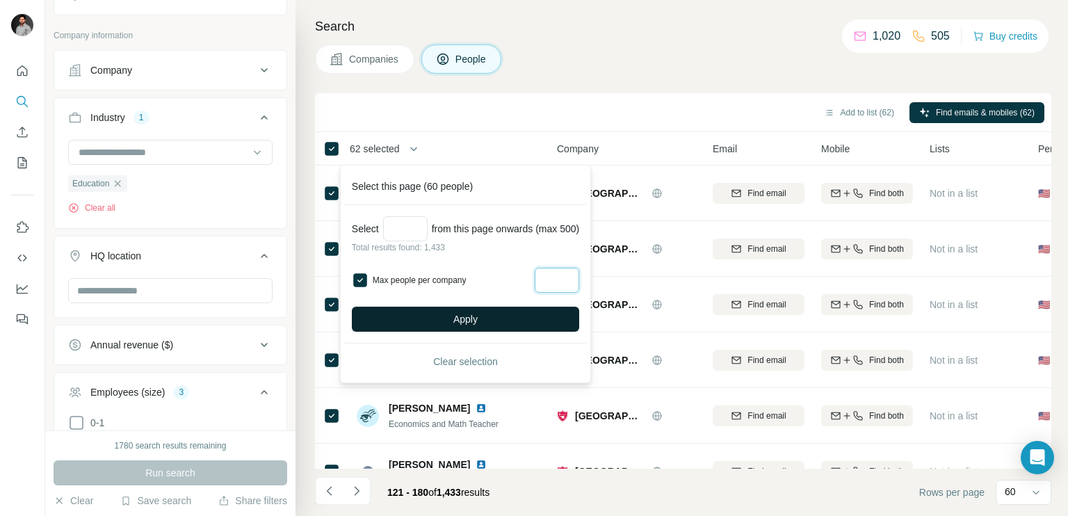
type input "*"
click at [498, 325] on button "Apply" at bounding box center [465, 319] width 227 height 25
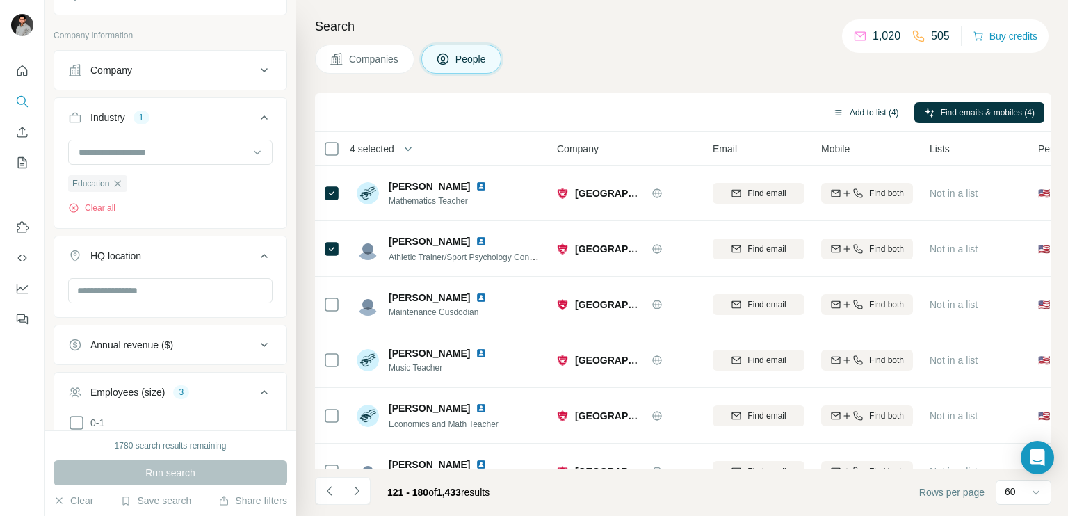
click at [859, 119] on button "Add to list (4)" at bounding box center [865, 112] width 85 height 21
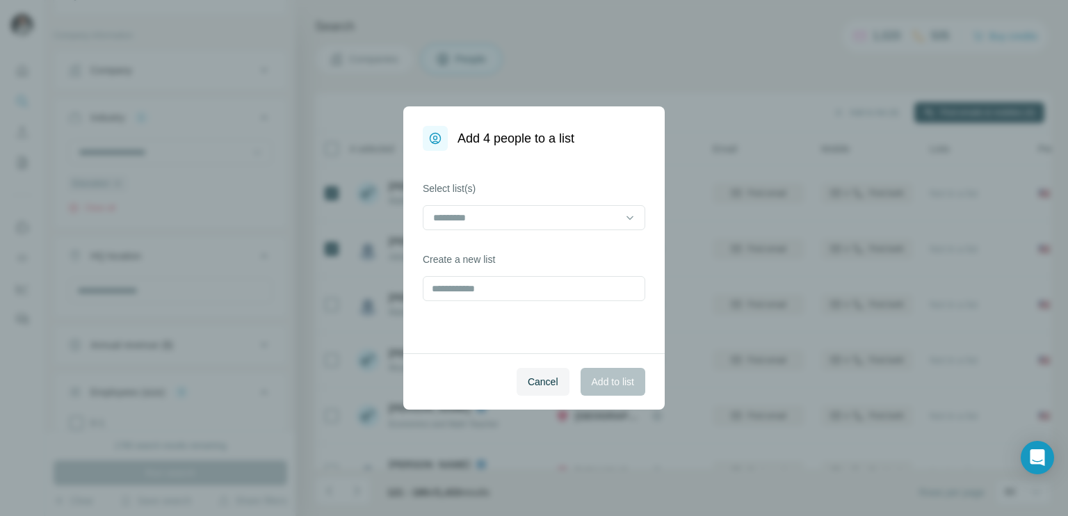
click at [674, 19] on div "Add 4 people to a list Select list(s) Create a new list Cancel Add to list" at bounding box center [534, 258] width 1068 height 516
click at [559, 215] on input at bounding box center [526, 217] width 188 height 15
click at [497, 251] on p "Education- [GEOGRAPHIC_DATA]" at bounding box center [509, 249] width 151 height 14
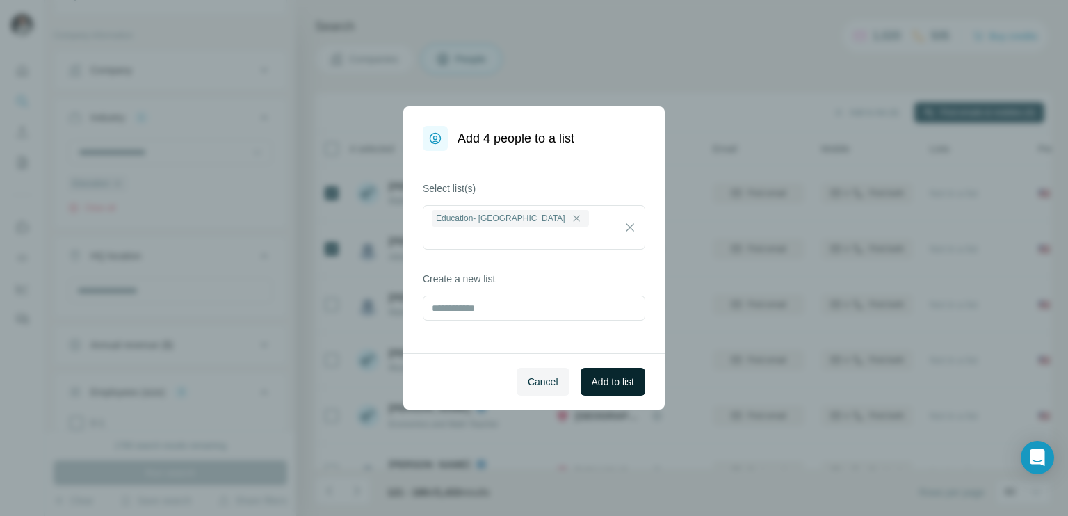
click at [621, 393] on button "Add to list" at bounding box center [612, 382] width 65 height 28
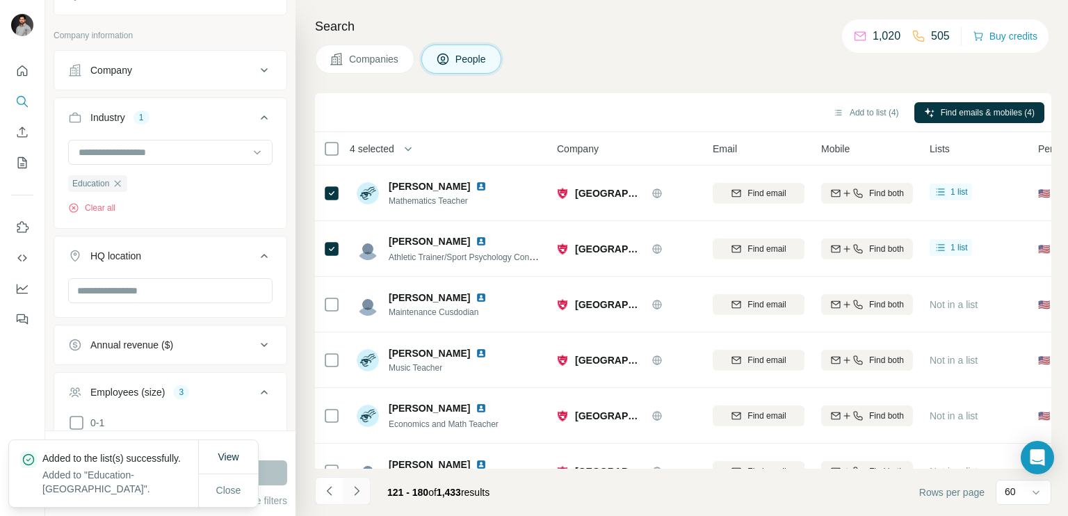
click at [352, 490] on icon "Navigate to next page" at bounding box center [357, 491] width 14 height 14
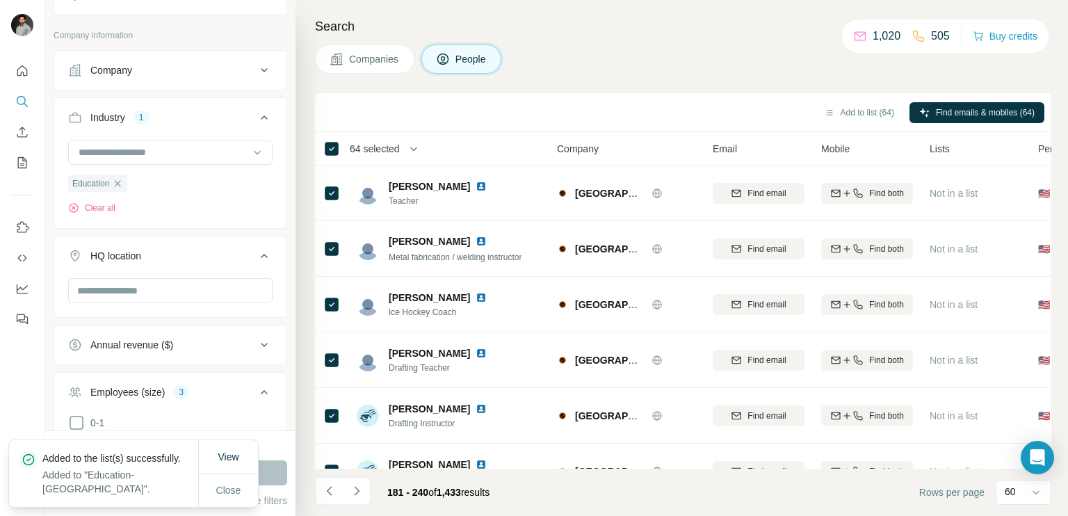
click at [389, 149] on span "64 selected" at bounding box center [375, 149] width 50 height 14
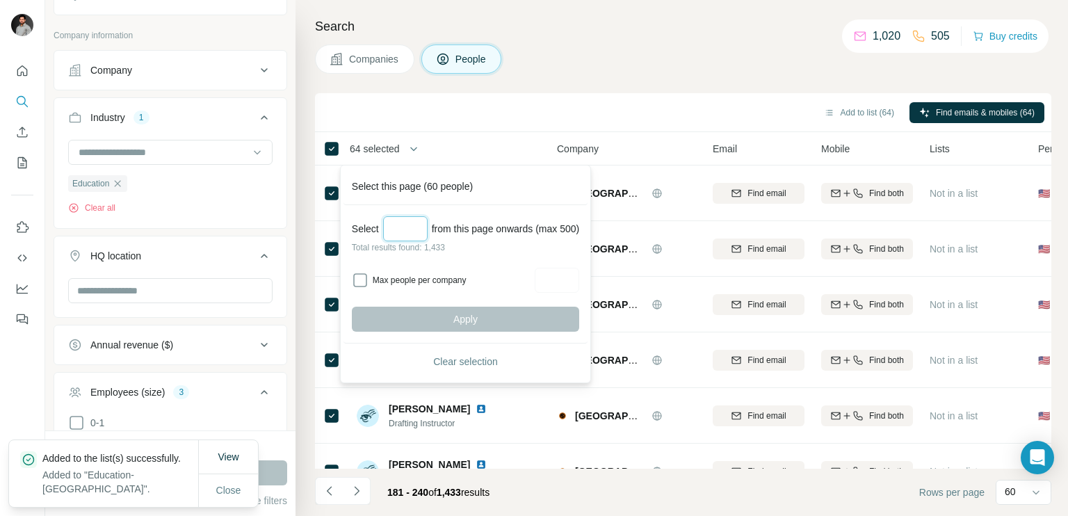
click at [389, 227] on input "Select a number (up to 500)" at bounding box center [405, 228] width 44 height 25
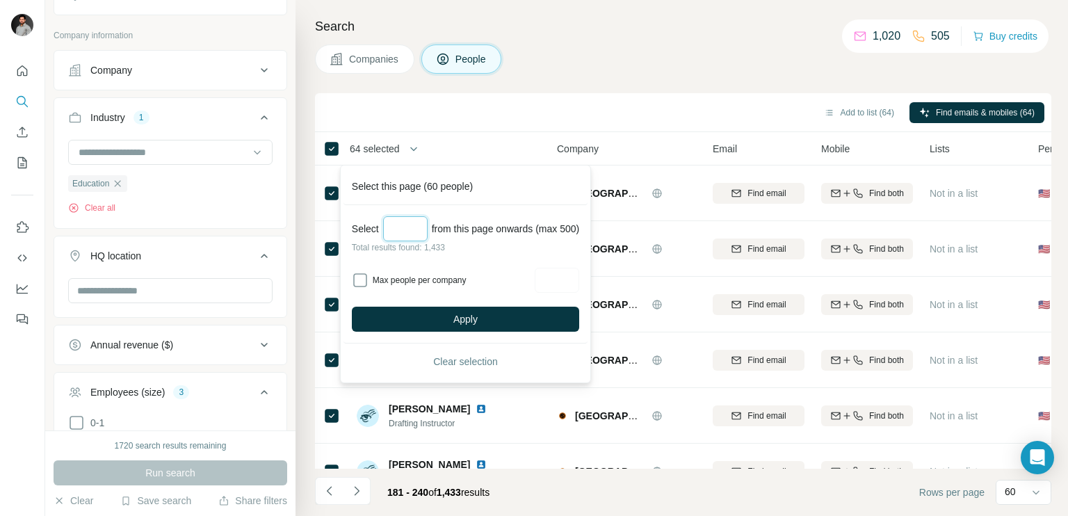
type input "**"
click at [564, 285] on input "Max people per company" at bounding box center [556, 280] width 44 height 25
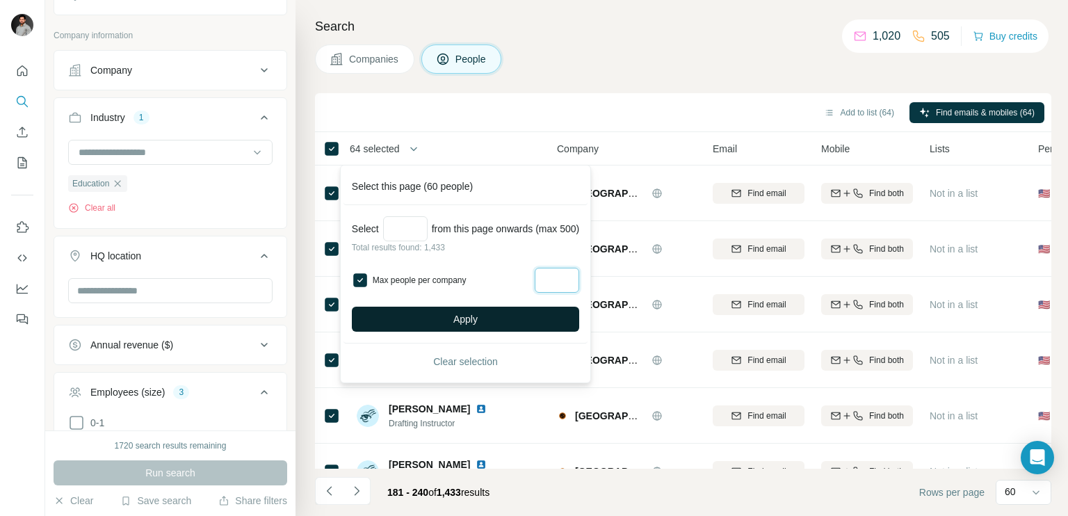
type input "*"
click at [503, 325] on button "Apply" at bounding box center [465, 319] width 227 height 25
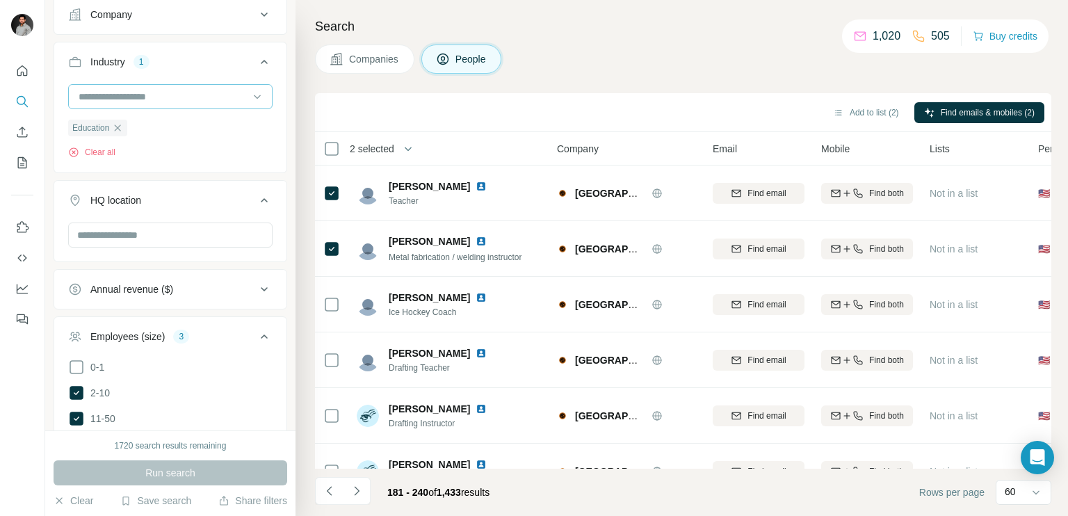
scroll to position [334, 0]
drag, startPoint x: 95, startPoint y: 143, endPoint x: 111, endPoint y: 108, distance: 38.9
click at [111, 108] on div "Education Clear all" at bounding box center [170, 121] width 204 height 74
click at [114, 128] on icon "button" at bounding box center [117, 127] width 11 height 11
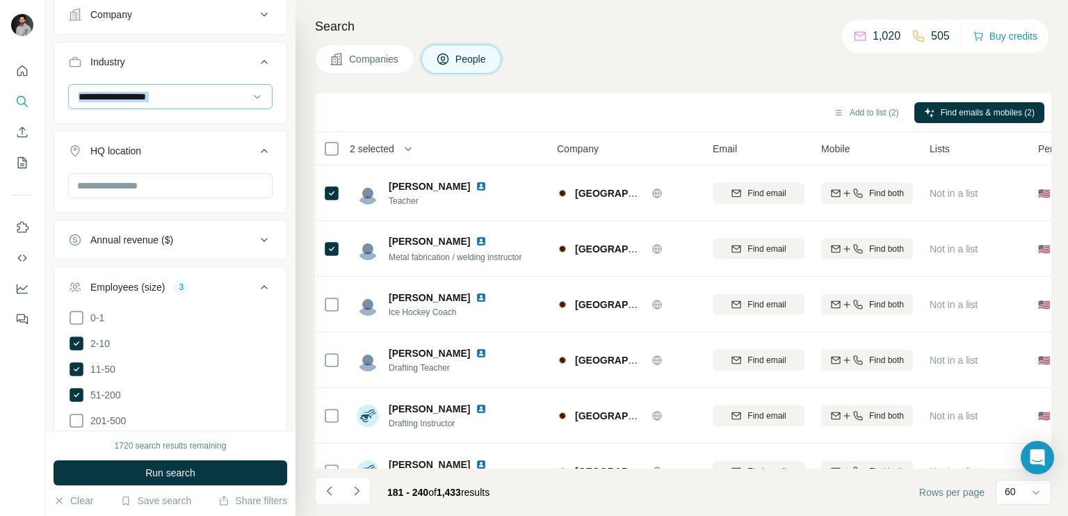
click at [188, 97] on input at bounding box center [163, 96] width 172 height 15
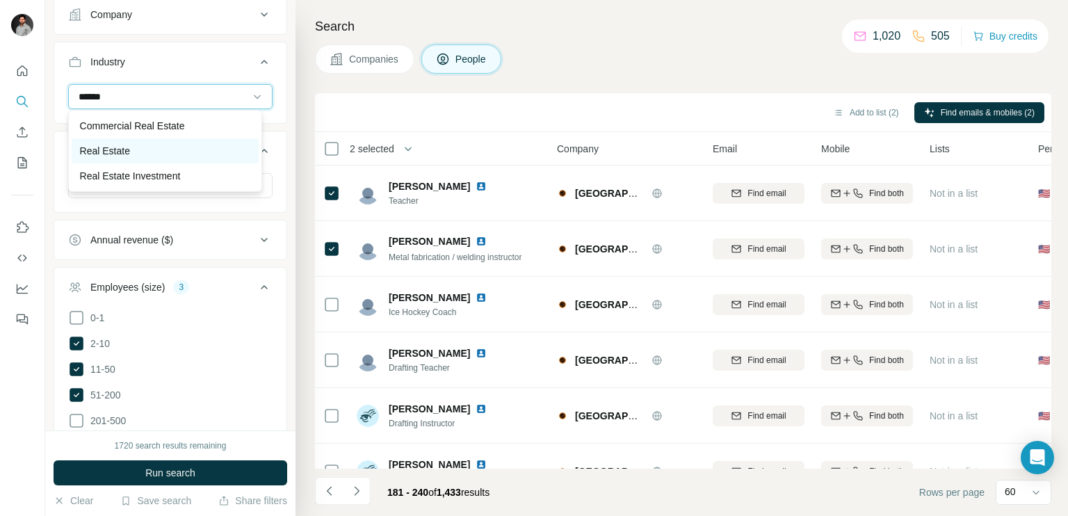
type input "******"
click at [129, 146] on p "Real Estate" at bounding box center [105, 151] width 50 height 14
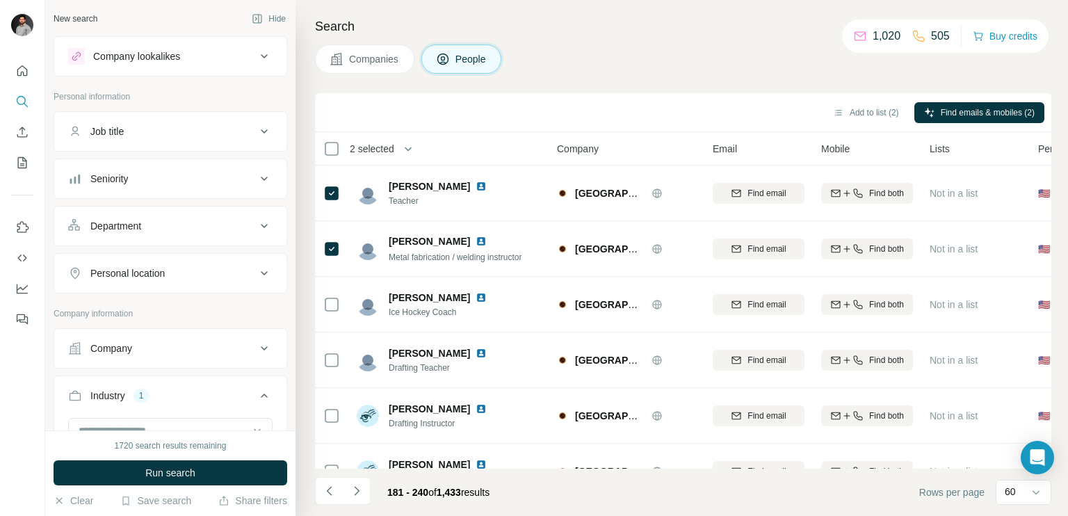
click at [175, 127] on div "Job title" at bounding box center [162, 131] width 188 height 14
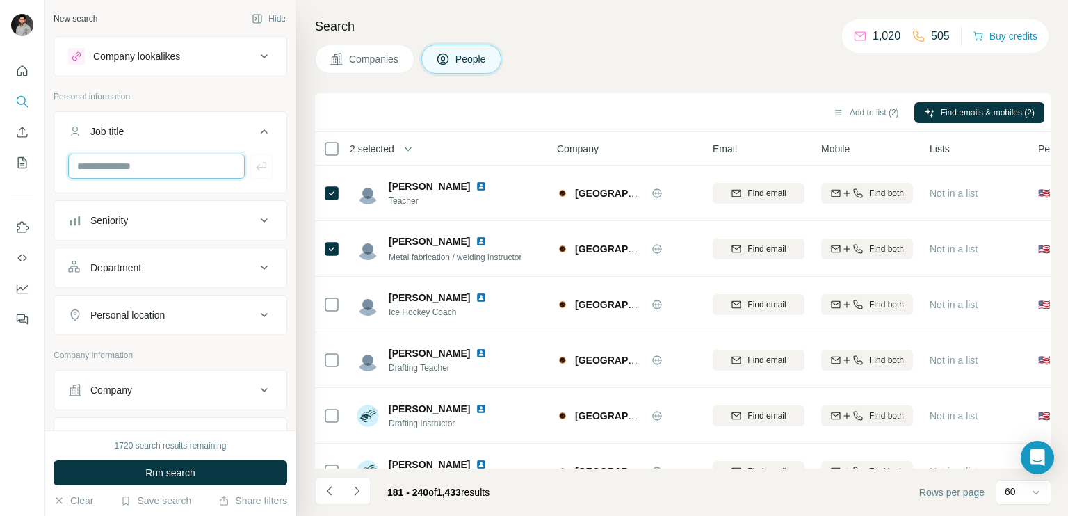
click at [139, 158] on input "text" at bounding box center [156, 166] width 177 height 25
click at [133, 219] on div "Seniority" at bounding box center [162, 220] width 188 height 14
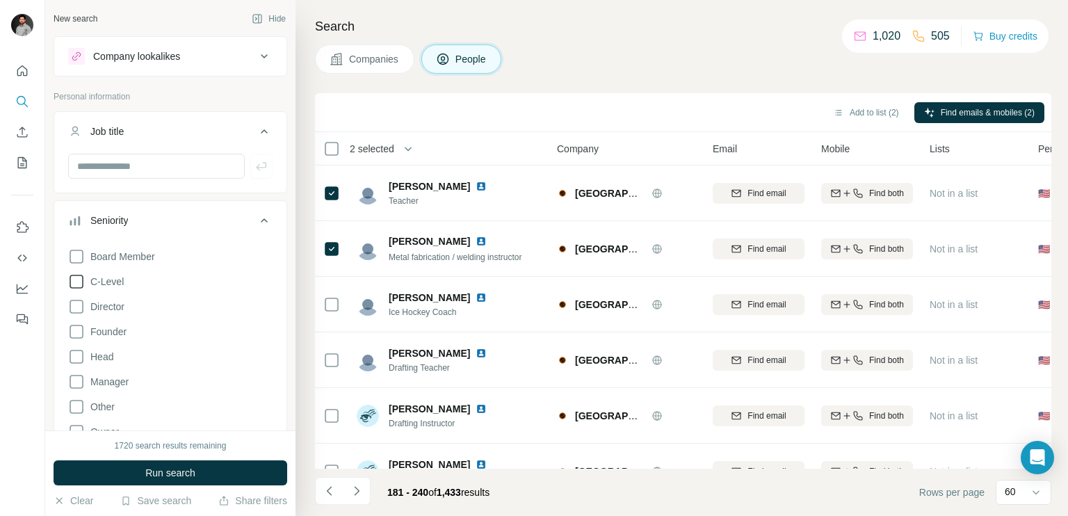
click at [83, 280] on icon at bounding box center [77, 282] width 14 height 14
click at [78, 332] on icon at bounding box center [76, 331] width 17 height 17
click at [149, 466] on span "Run search" at bounding box center [170, 473] width 50 height 14
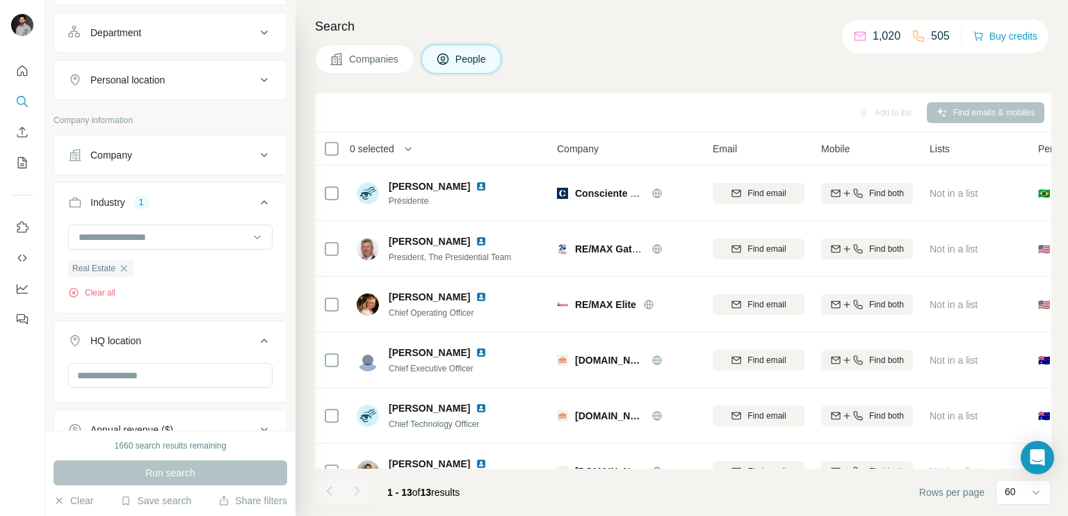
scroll to position [520, 0]
click at [126, 266] on icon "button" at bounding box center [123, 268] width 11 height 11
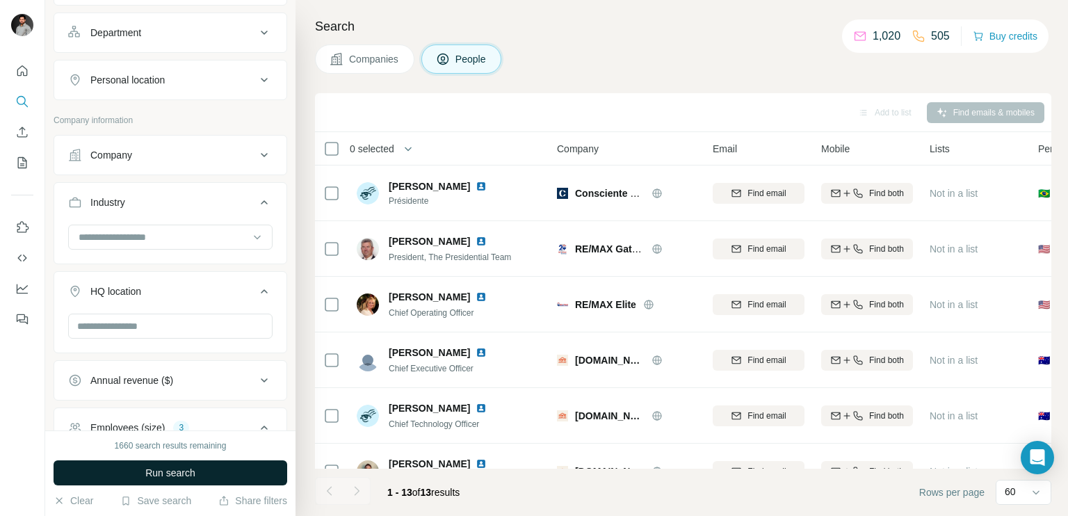
click at [181, 473] on span "Run search" at bounding box center [170, 473] width 50 height 14
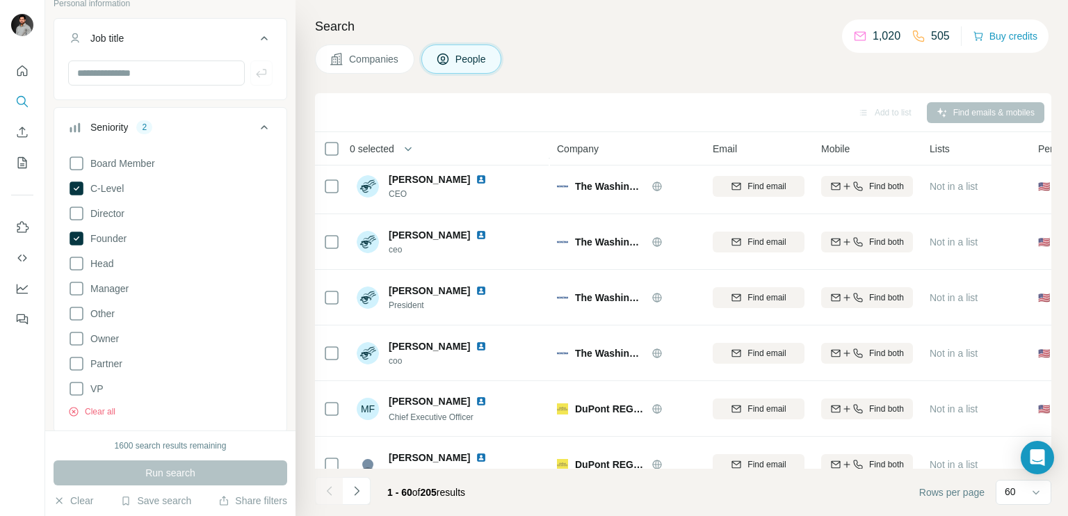
scroll to position [92, 0]
click at [75, 186] on icon at bounding box center [77, 190] width 14 height 14
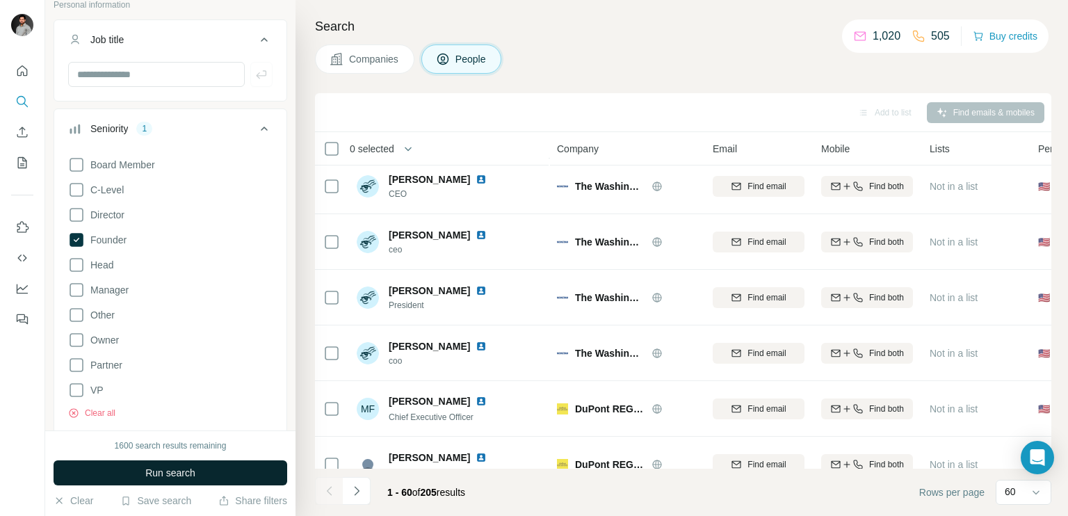
click at [167, 473] on span "Run search" at bounding box center [170, 473] width 50 height 14
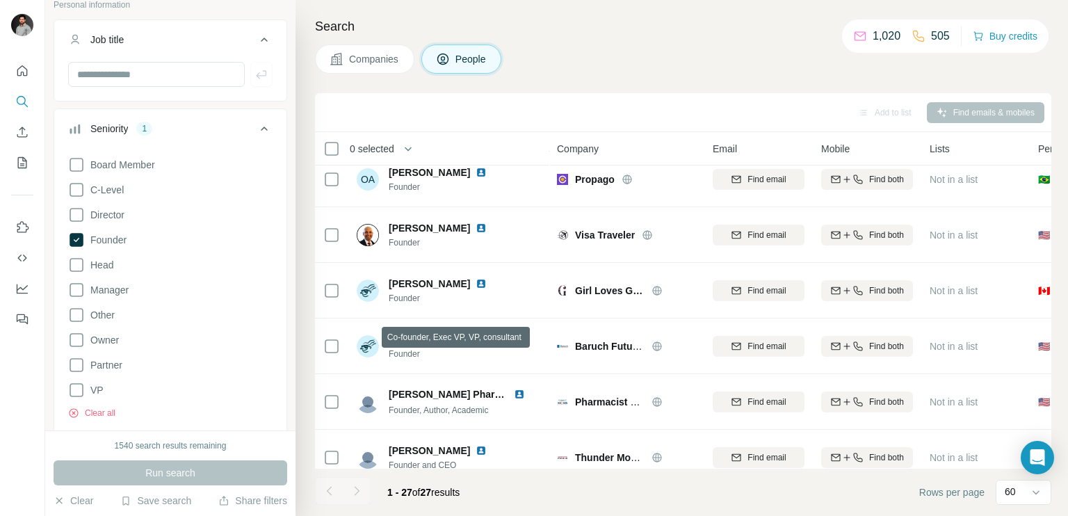
scroll to position [1072, 0]
click at [256, 127] on icon at bounding box center [264, 128] width 17 height 17
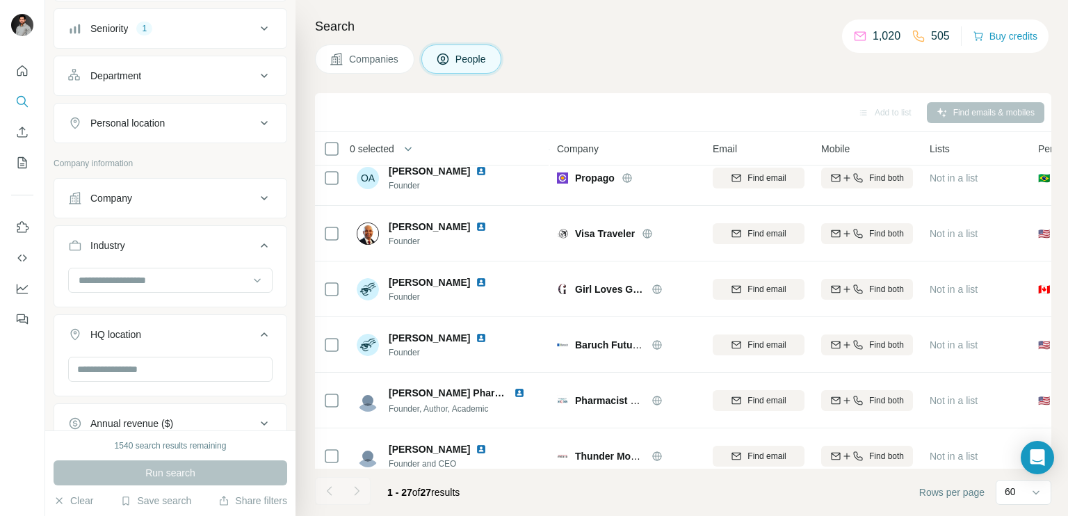
scroll to position [195, 0]
click at [186, 271] on input at bounding box center [163, 277] width 172 height 15
click at [256, 234] on icon at bounding box center [264, 242] width 17 height 17
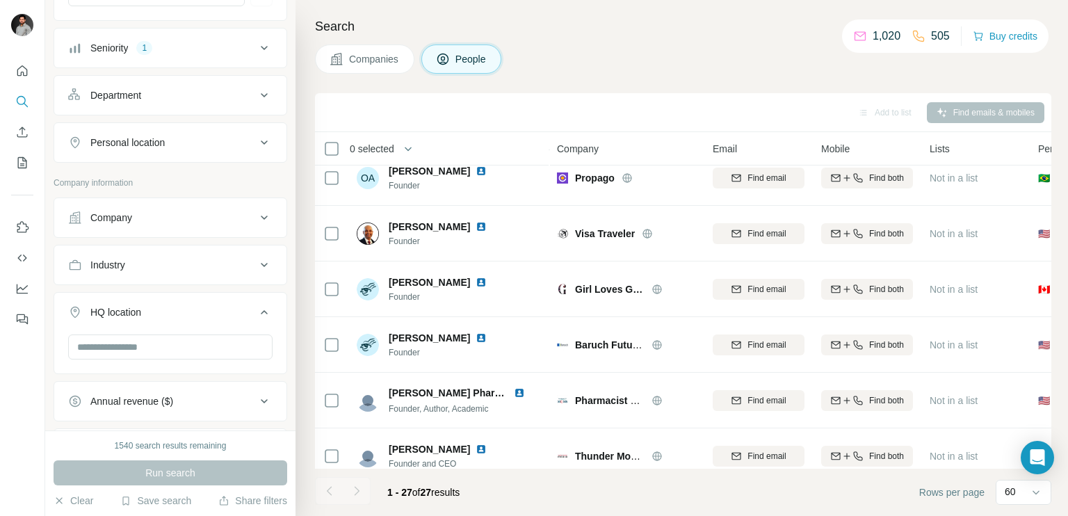
scroll to position [0, 0]
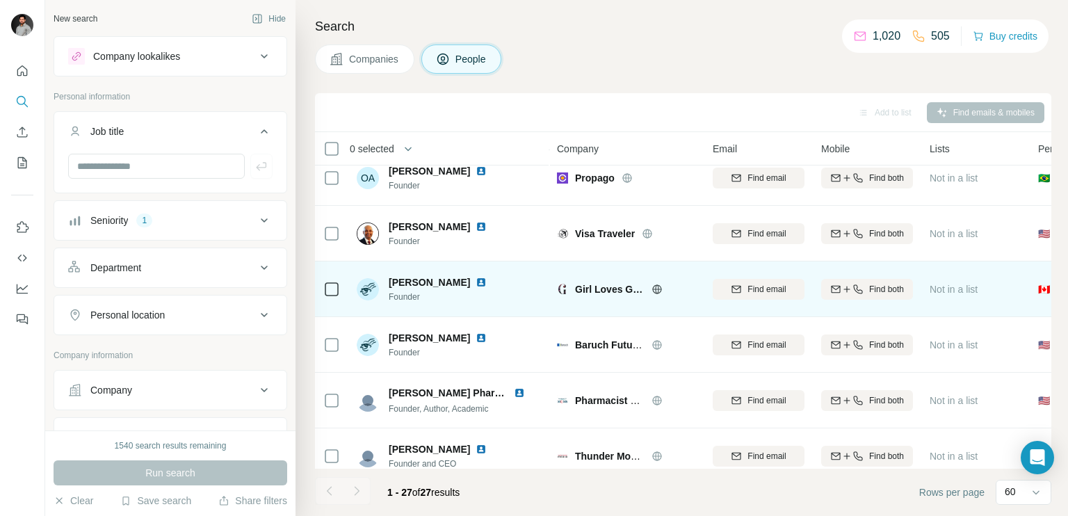
click at [578, 285] on span "Girl Loves Gloss" at bounding box center [610, 289] width 70 height 14
click at [653, 291] on icon at bounding box center [656, 289] width 11 height 11
